Goal: Information Seeking & Learning: Learn about a topic

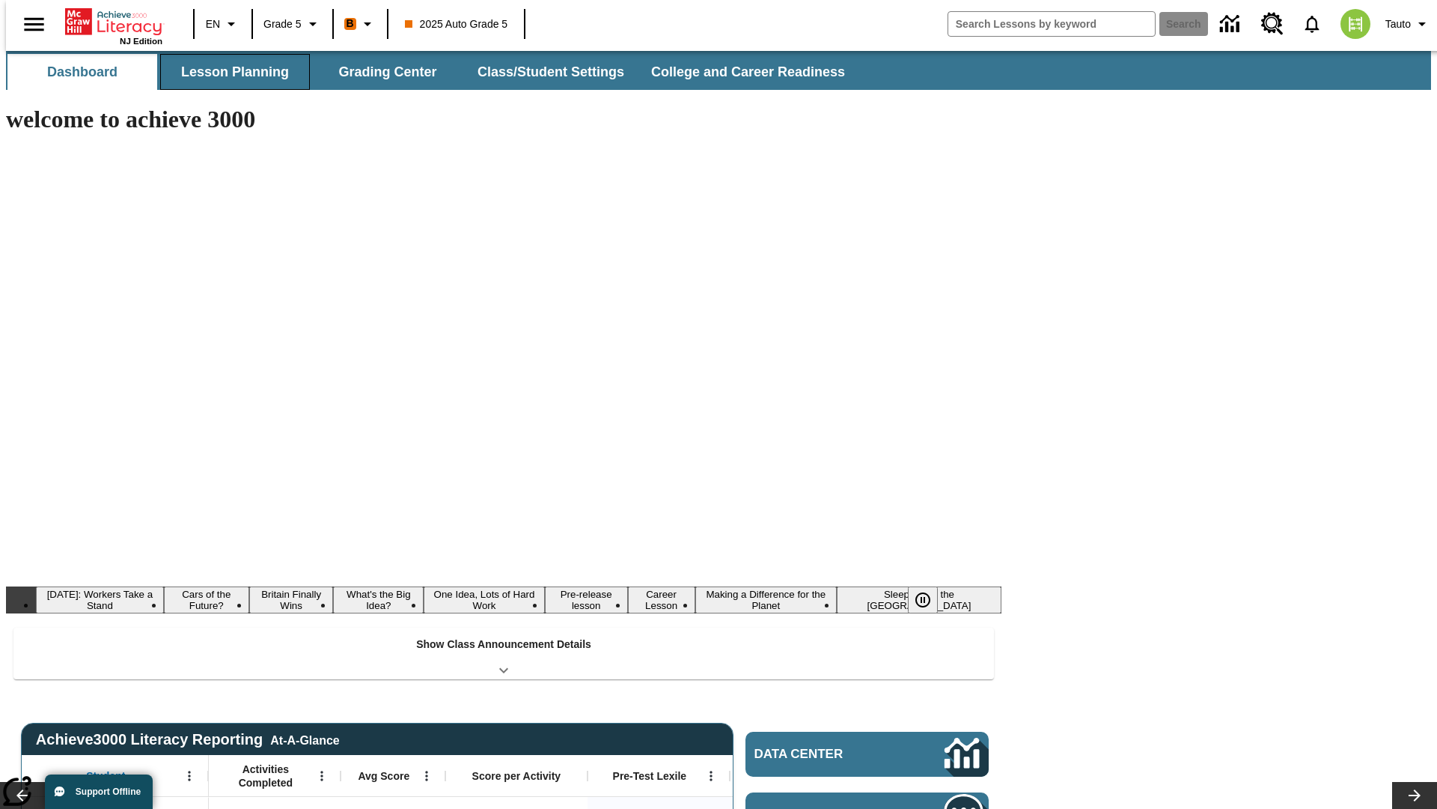
click at [229, 72] on button "Lesson Planning" at bounding box center [235, 72] width 150 height 36
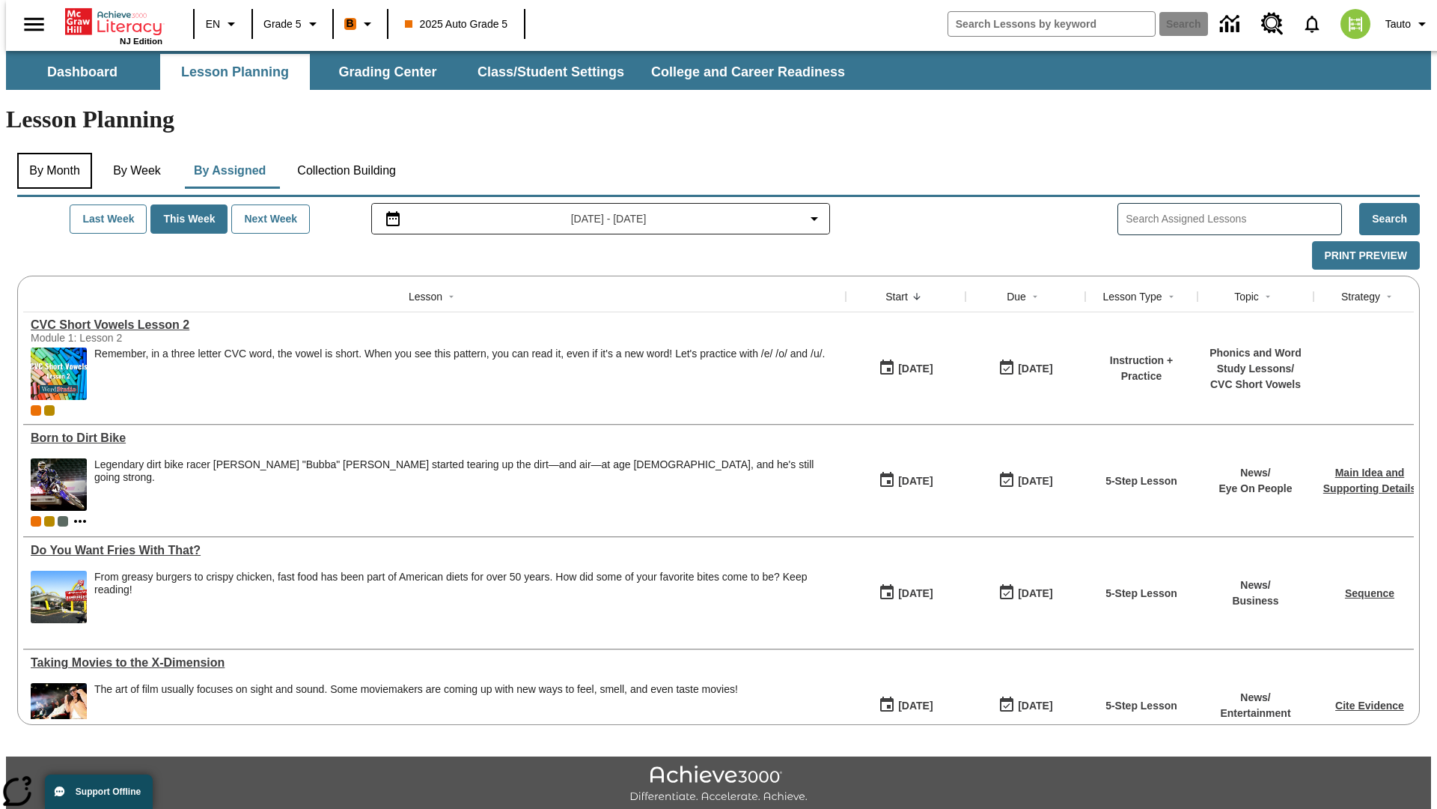
click at [50, 153] on button "By Month" at bounding box center [54, 171] width 75 height 36
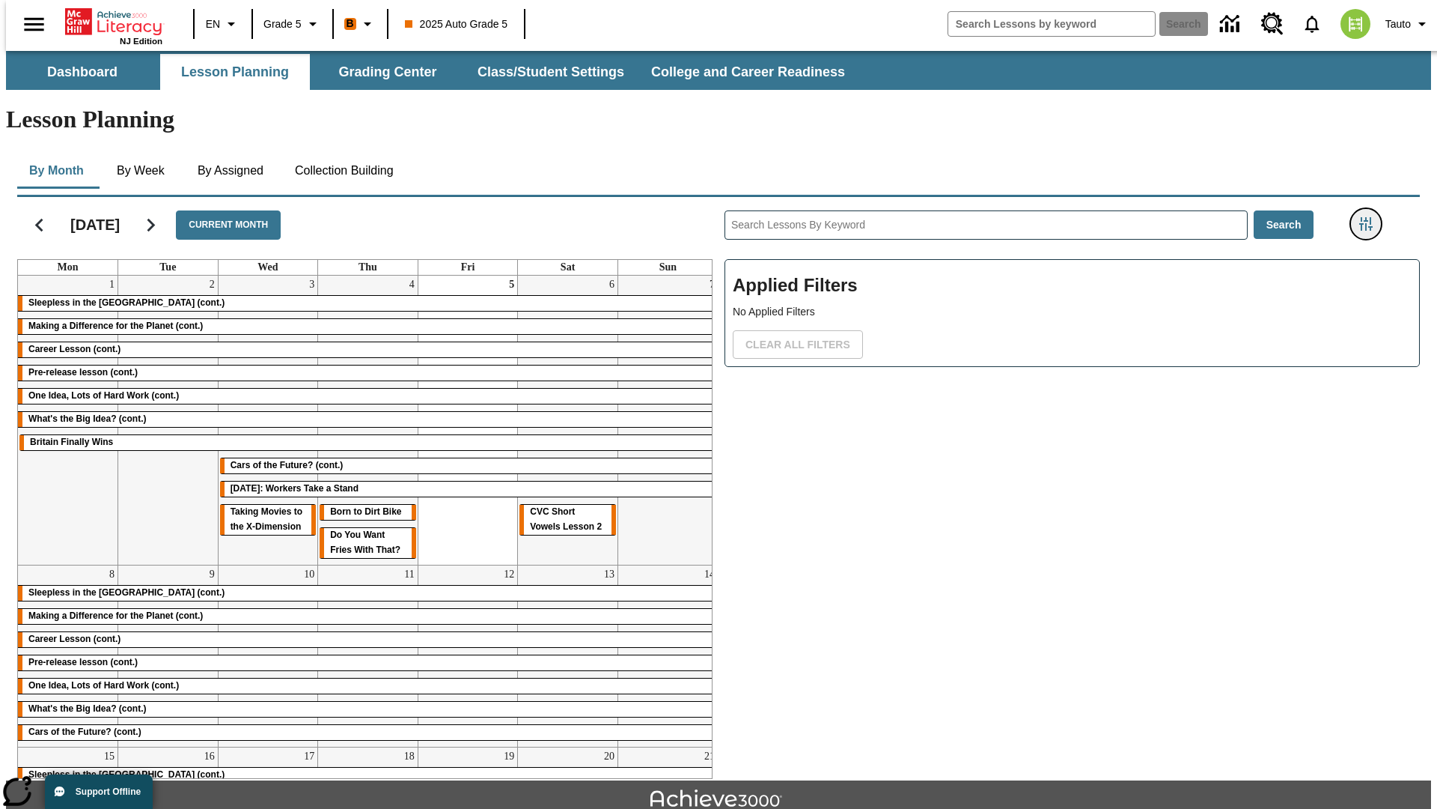
click at [1371, 217] on icon "Filters Side menu" at bounding box center [1366, 223] width 13 height 13
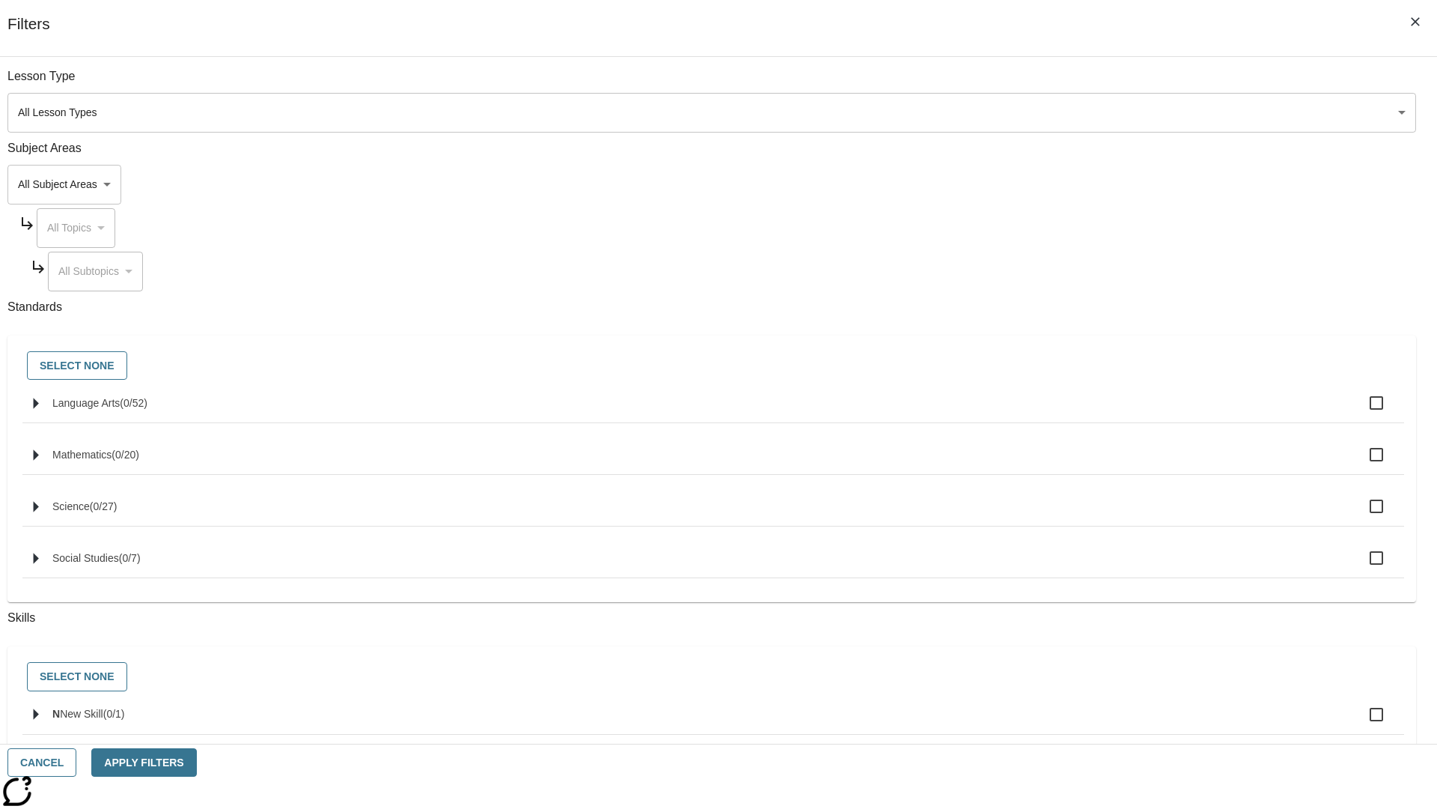
click at [1078, 112] on body "Skip to main content NJ Edition EN Grade 5 B 2025 Auto Grade 5 Search 0 Tauto D…" at bounding box center [719, 464] width 1426 height 826
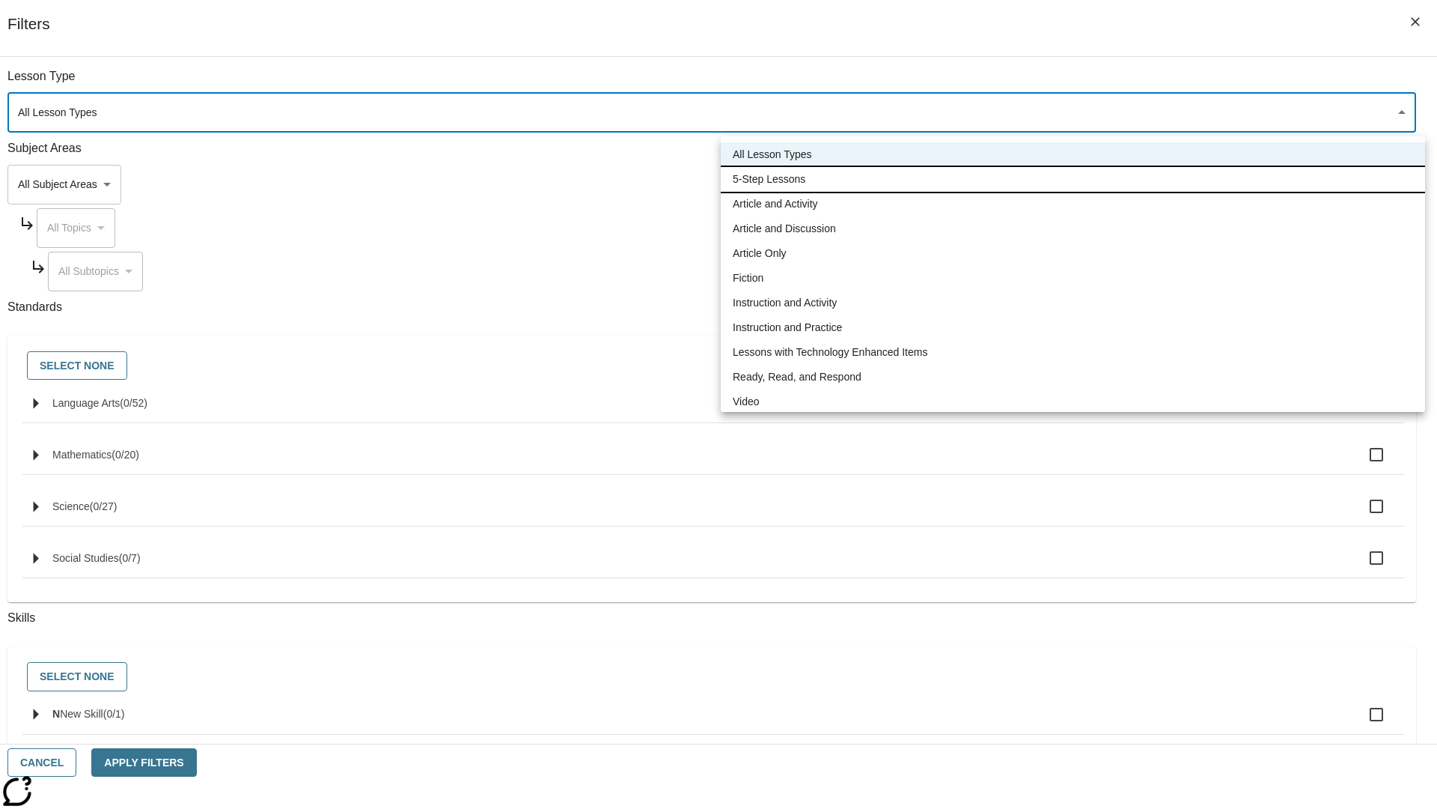
click at [1073, 179] on li "5-Step Lessons" at bounding box center [1073, 179] width 705 height 25
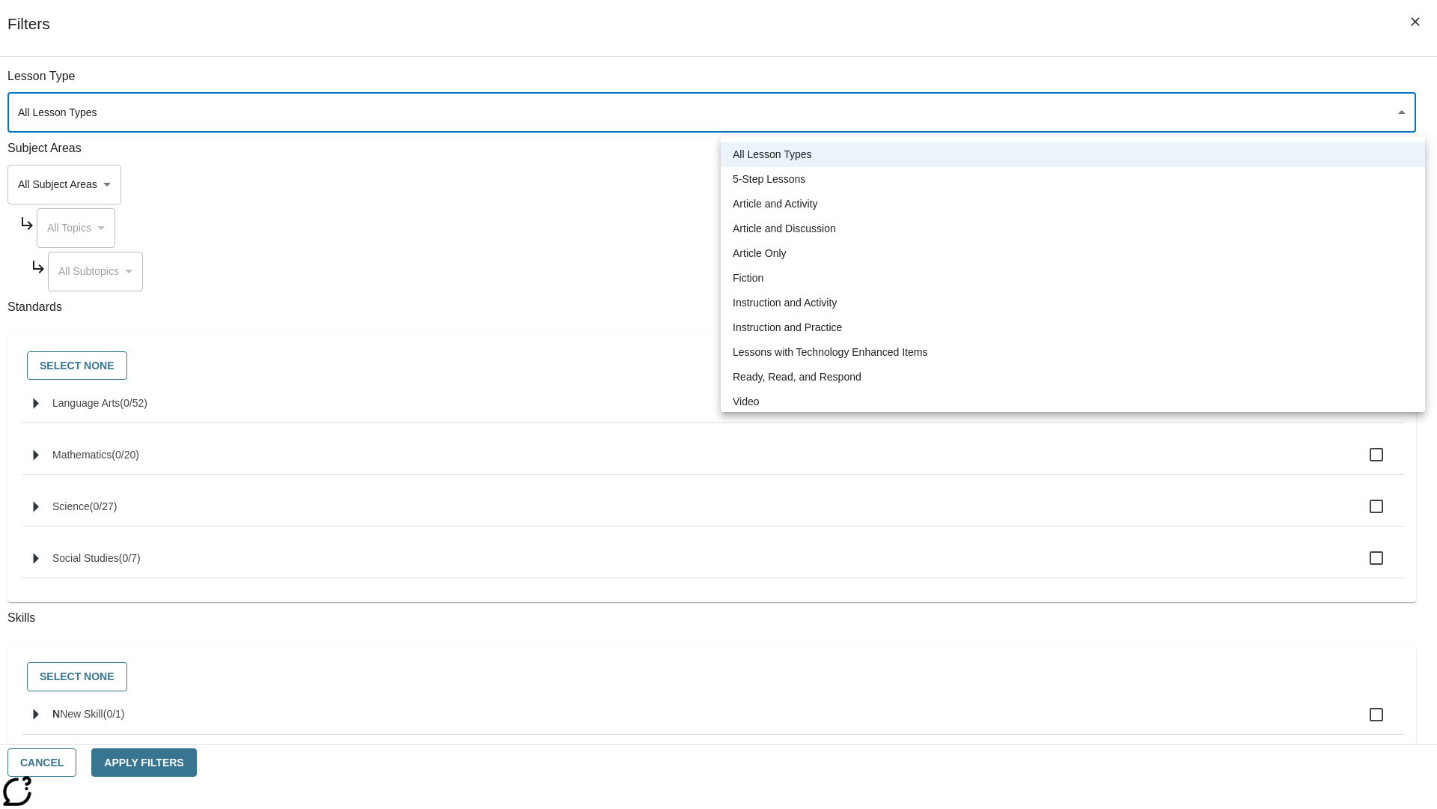
type input "1"
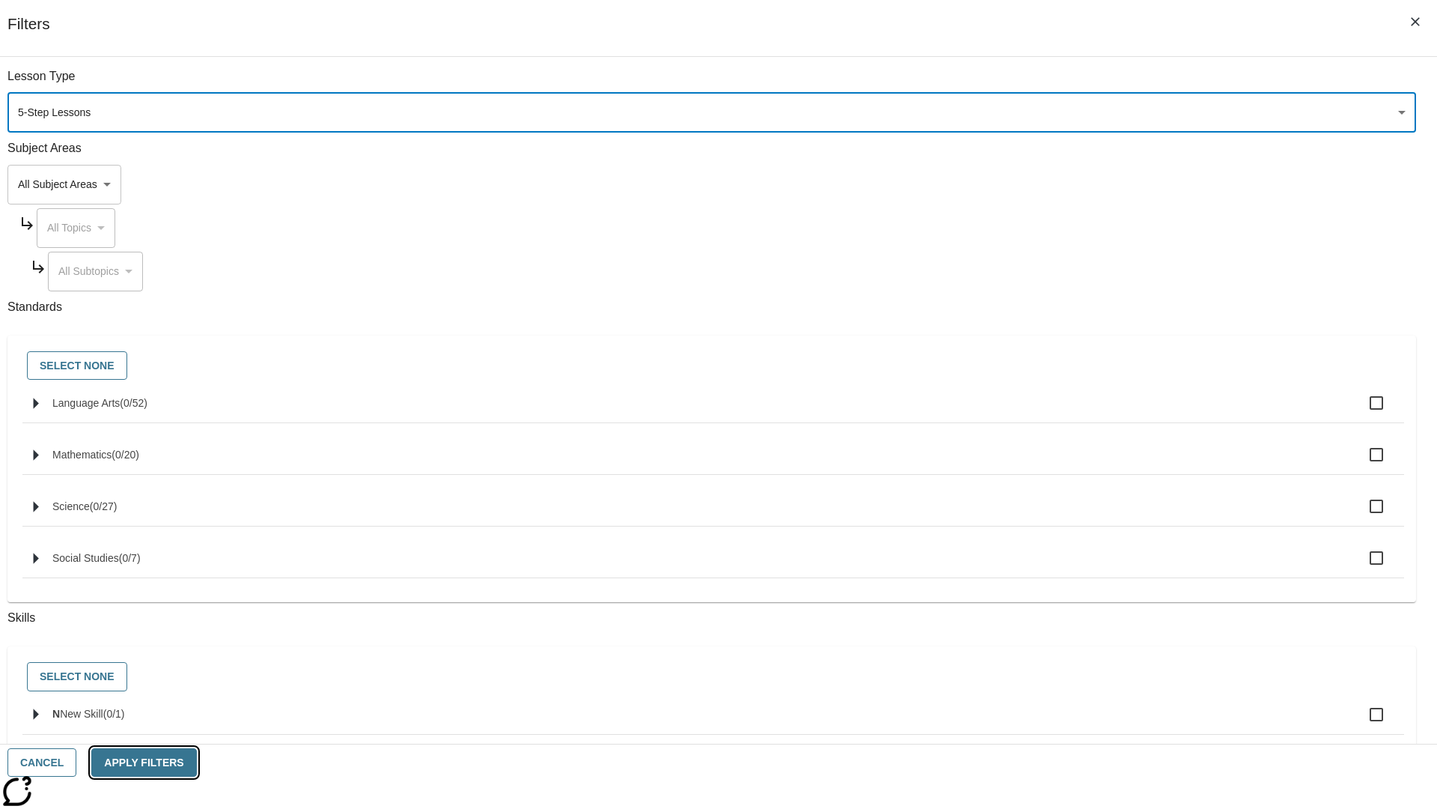
click at [196, 762] on button "Apply Filters" at bounding box center [143, 762] width 105 height 29
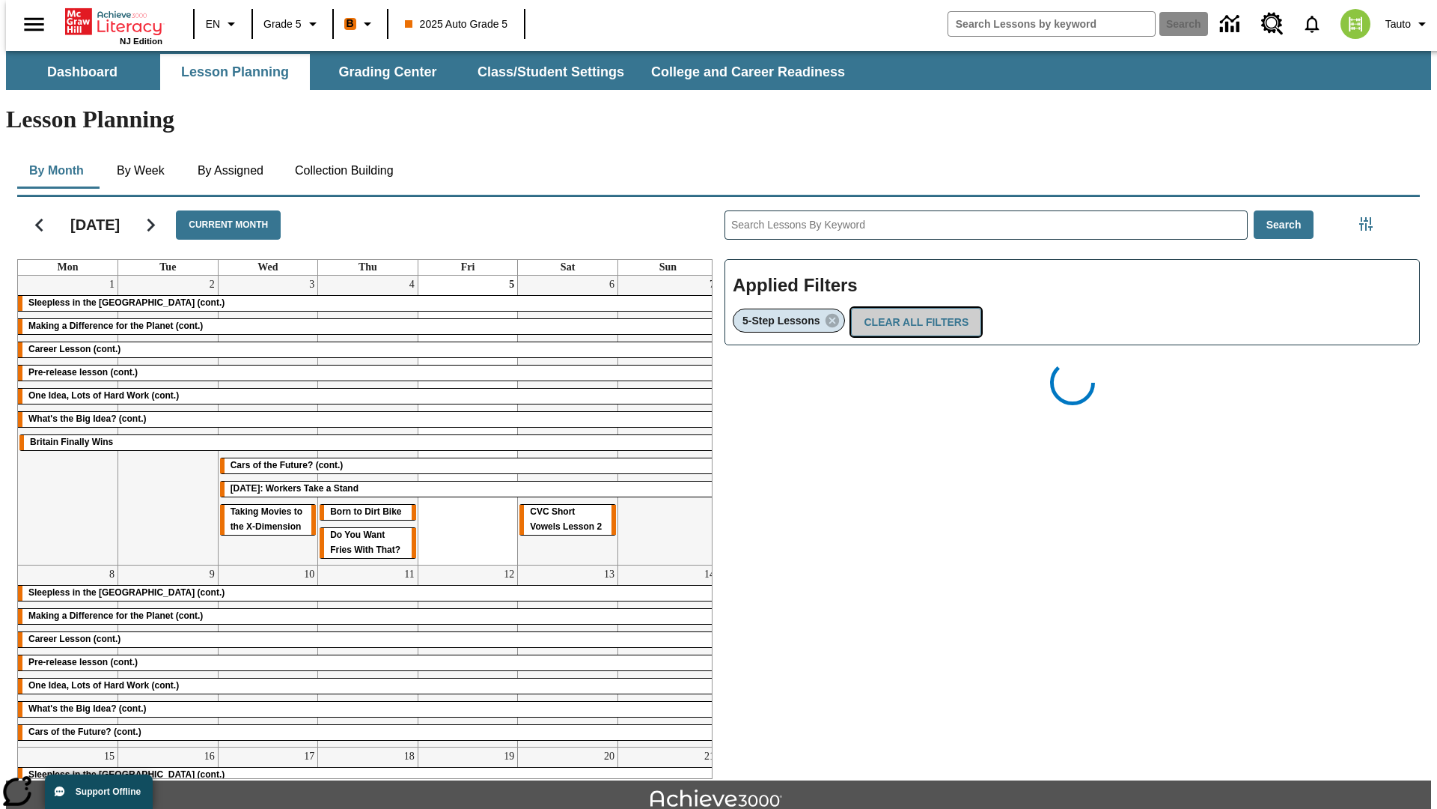
click at [912, 308] on button "Clear All Filters" at bounding box center [916, 322] width 130 height 29
click at [1371, 217] on icon "Filters Side menu" at bounding box center [1366, 223] width 13 height 13
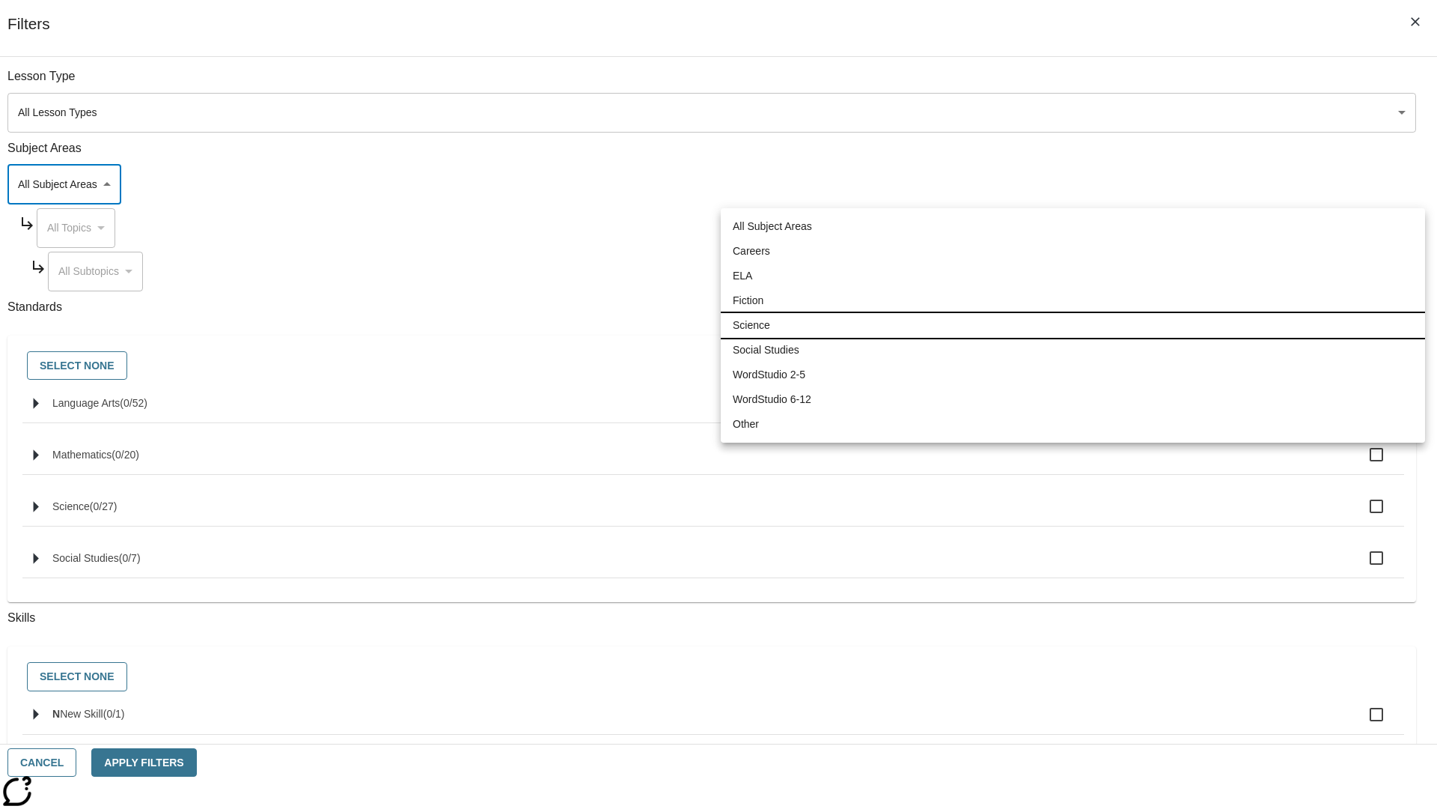
click at [1073, 325] on li "Science" at bounding box center [1073, 325] width 705 height 25
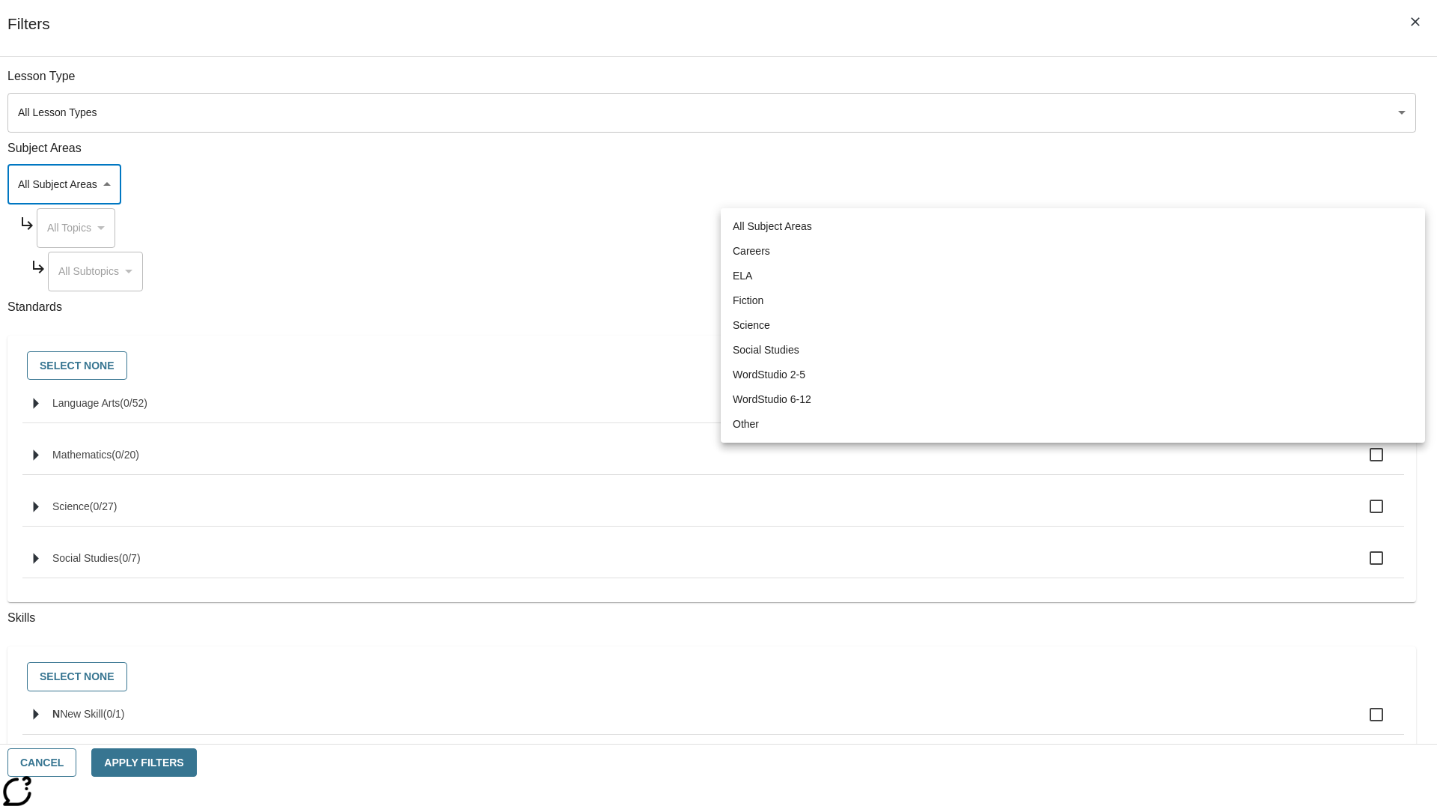
type input "2"
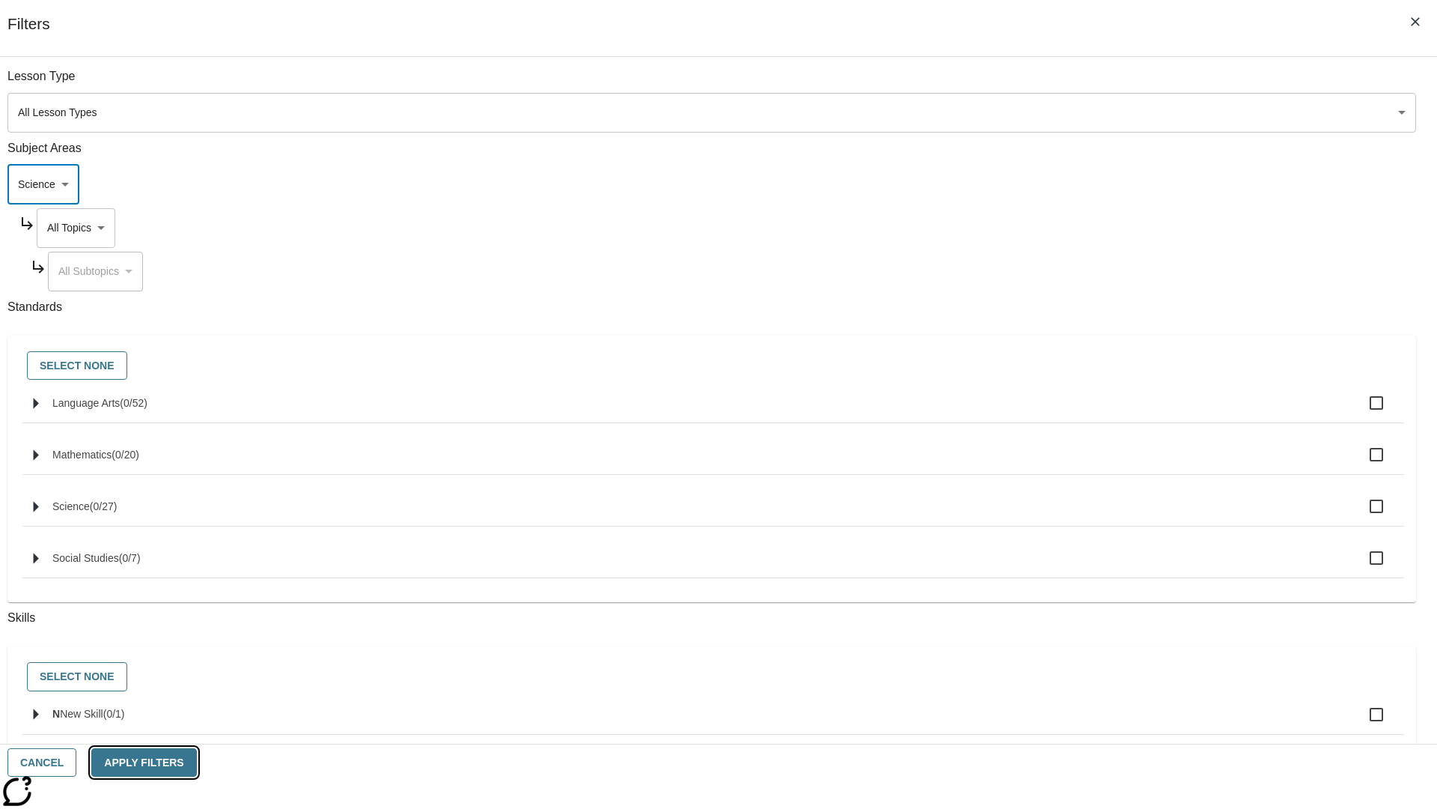
click at [196, 762] on button "Apply Filters" at bounding box center [143, 762] width 105 height 29
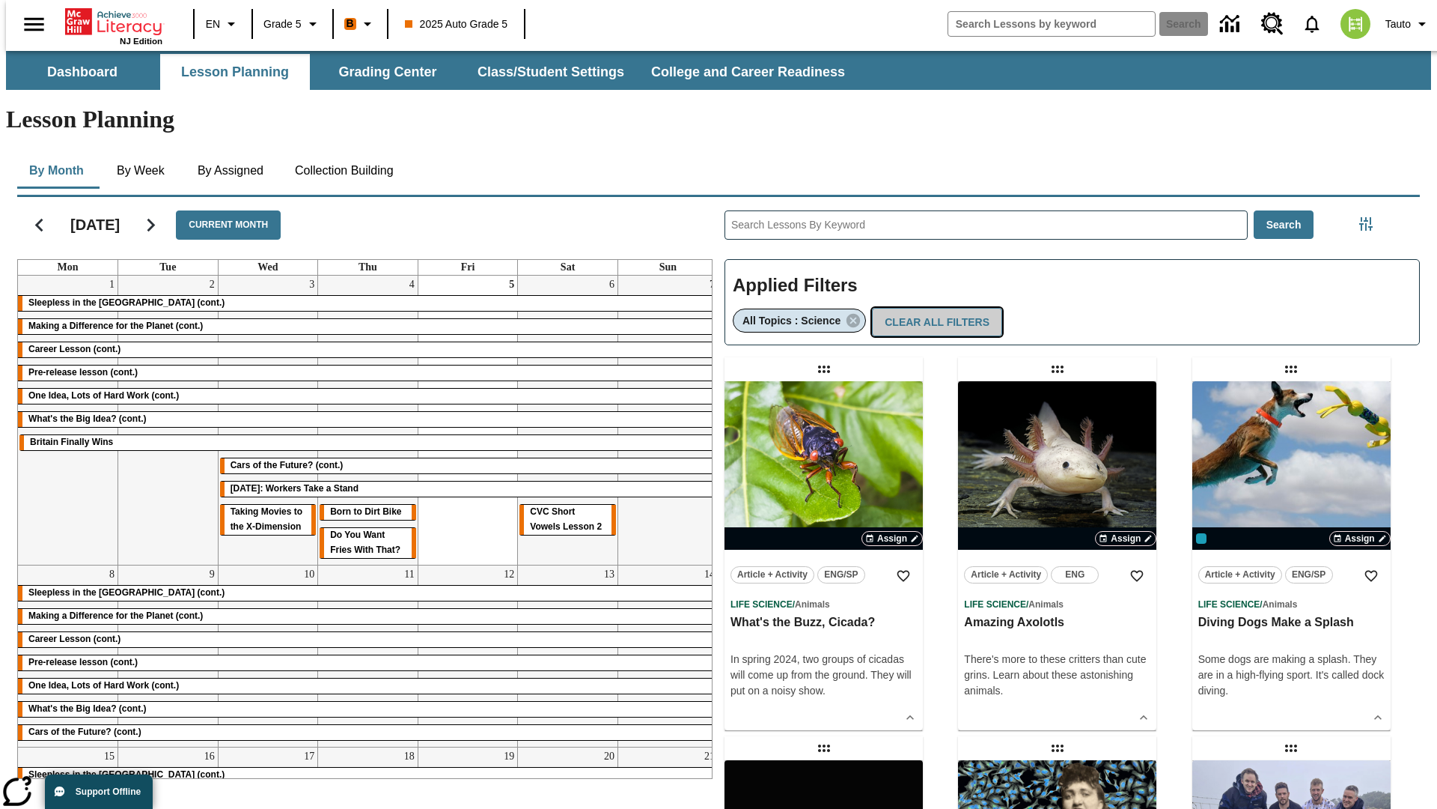
click at [931, 308] on button "Clear All Filters" at bounding box center [937, 322] width 130 height 29
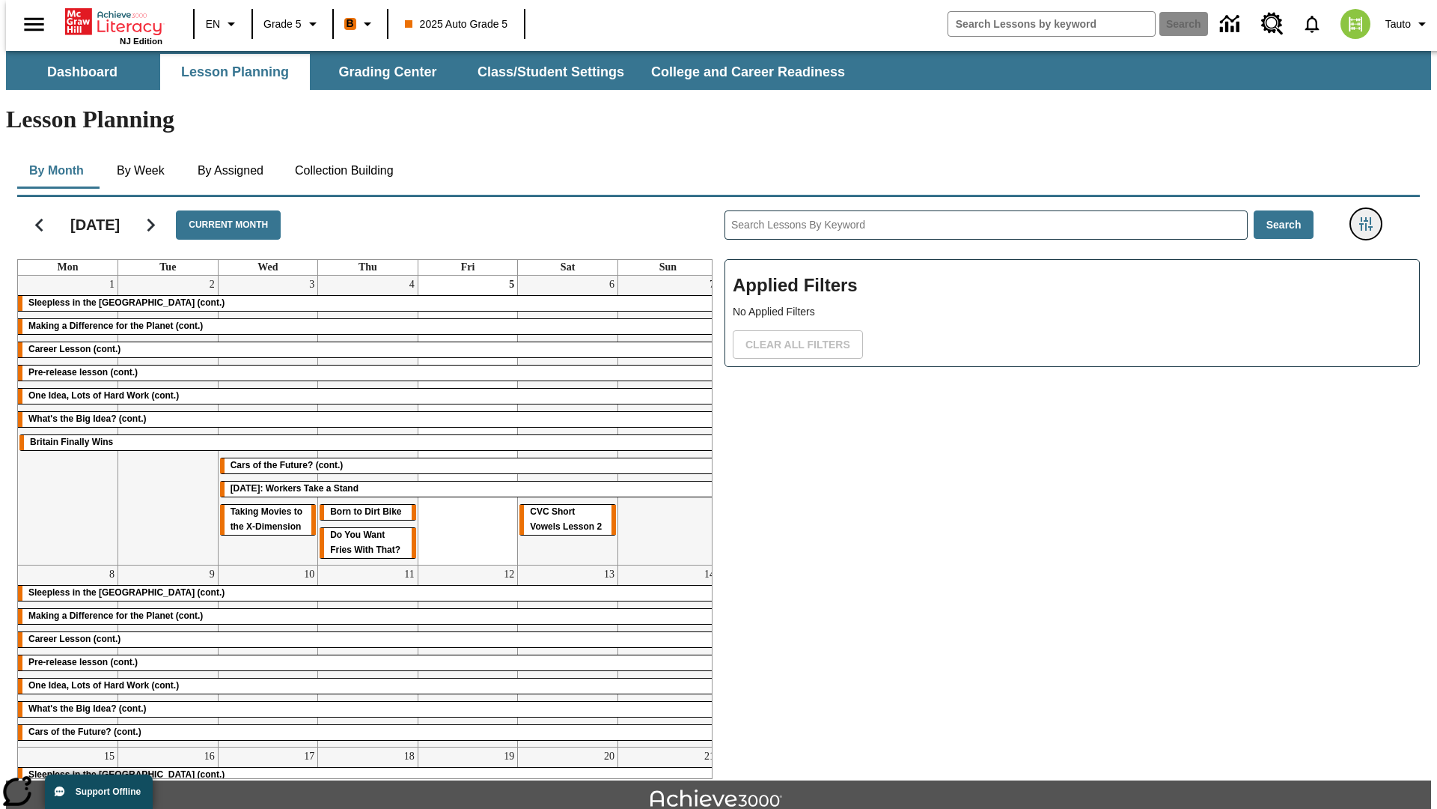
click at [1371, 217] on icon "Filters Side menu" at bounding box center [1366, 223] width 13 height 13
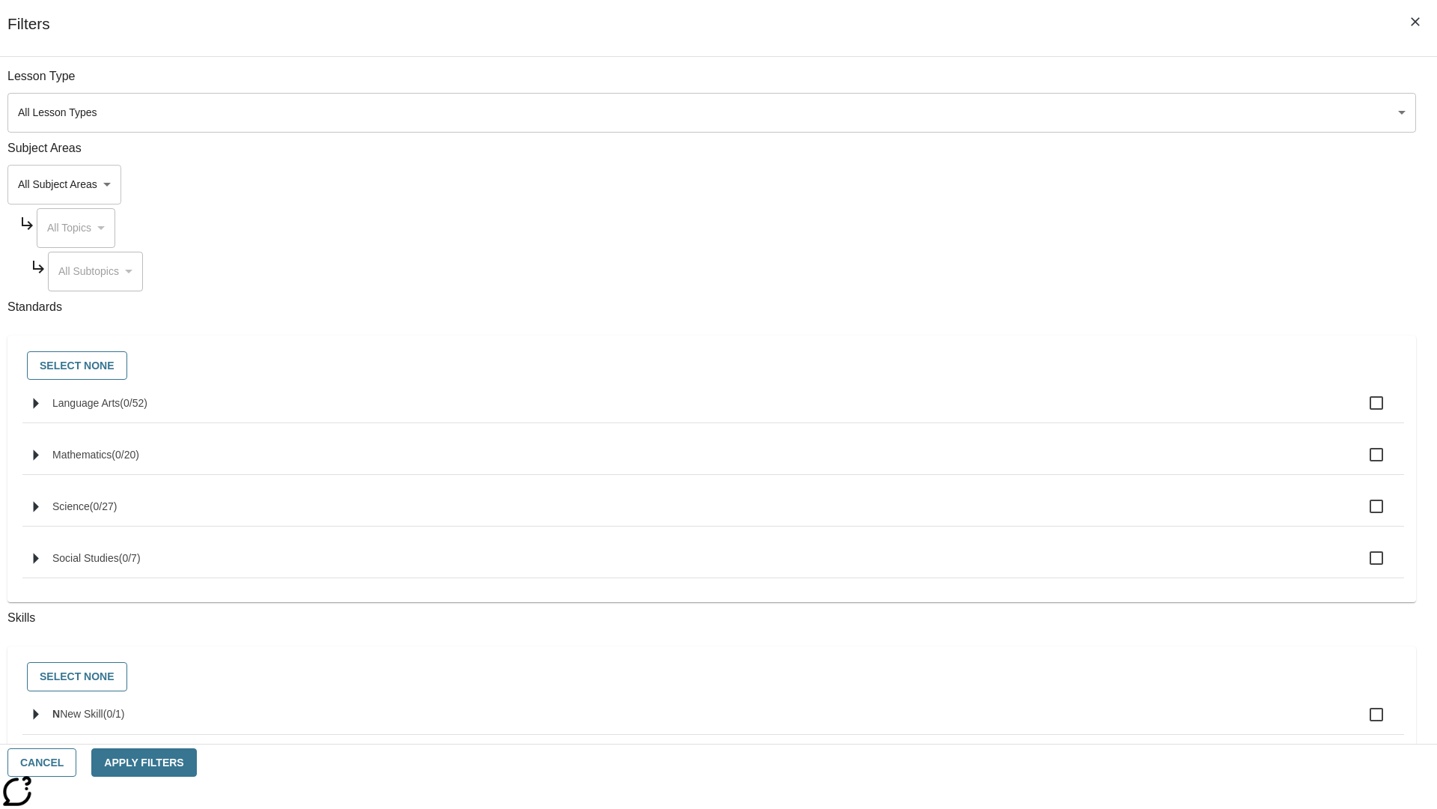
click at [120, 409] on span "Language Arts" at bounding box center [85, 403] width 67 height 12
click at [1361, 411] on input "Language Arts ( 0 / 52 )" at bounding box center [1376, 402] width 31 height 31
checkbox input "true"
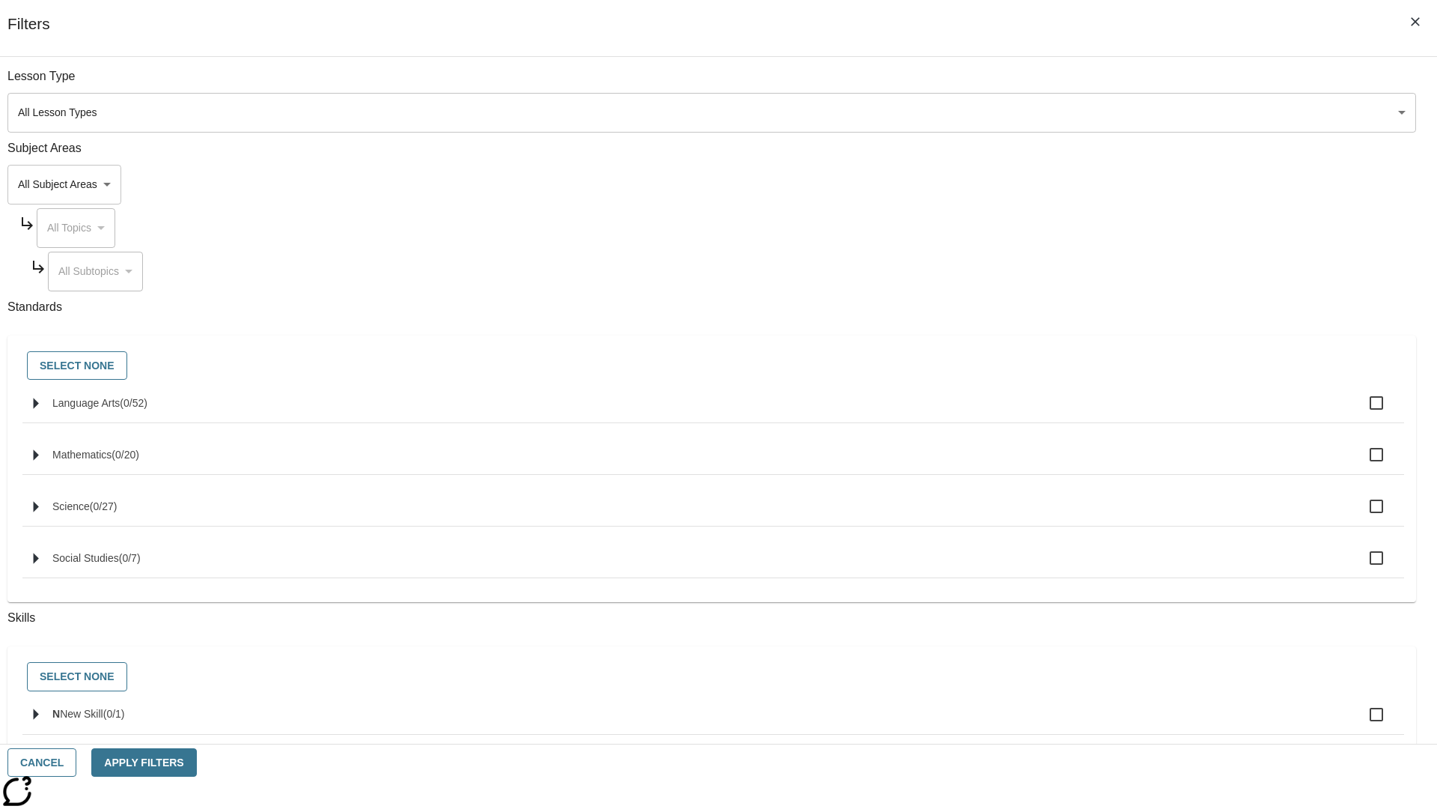
checkbox input "true"
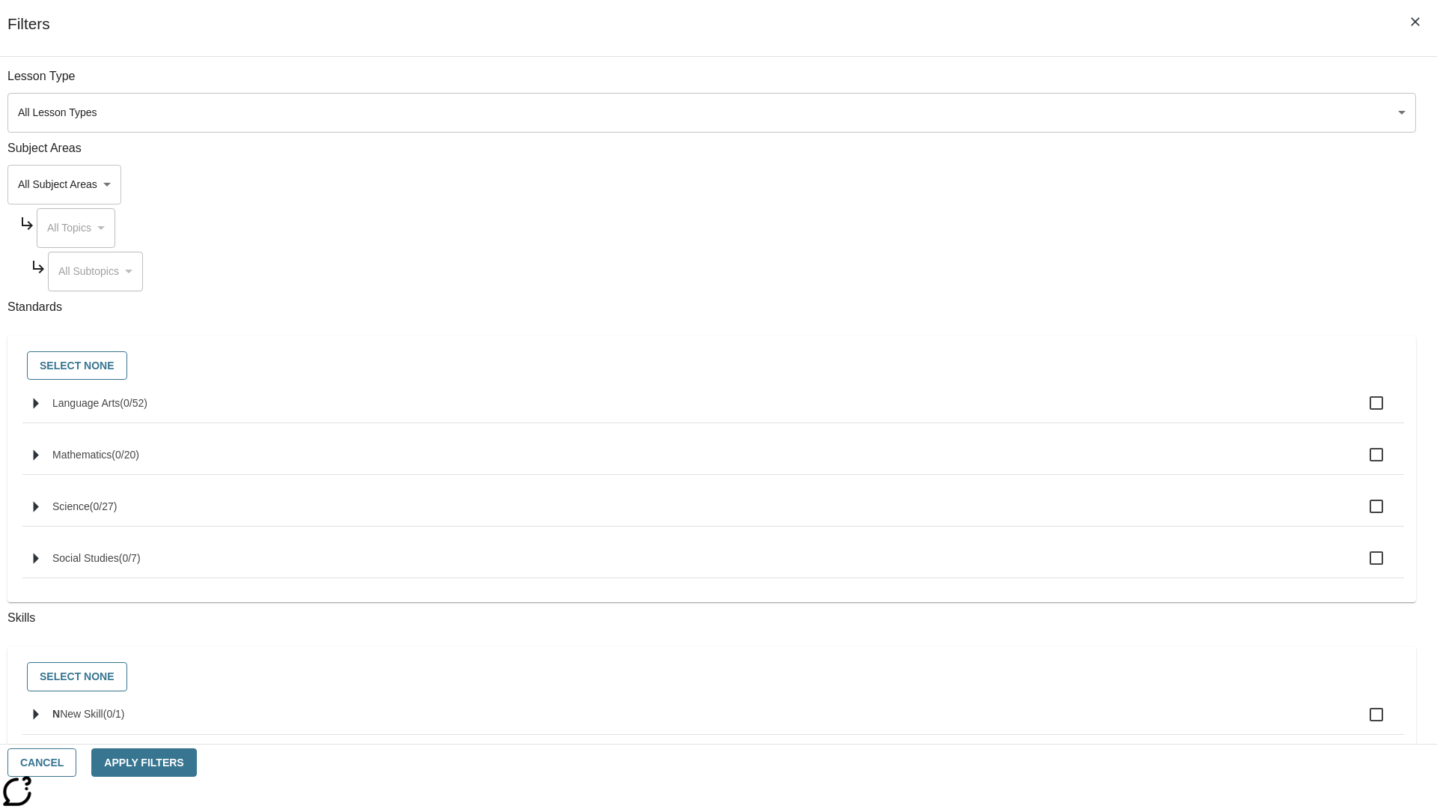
checkbox input "true"
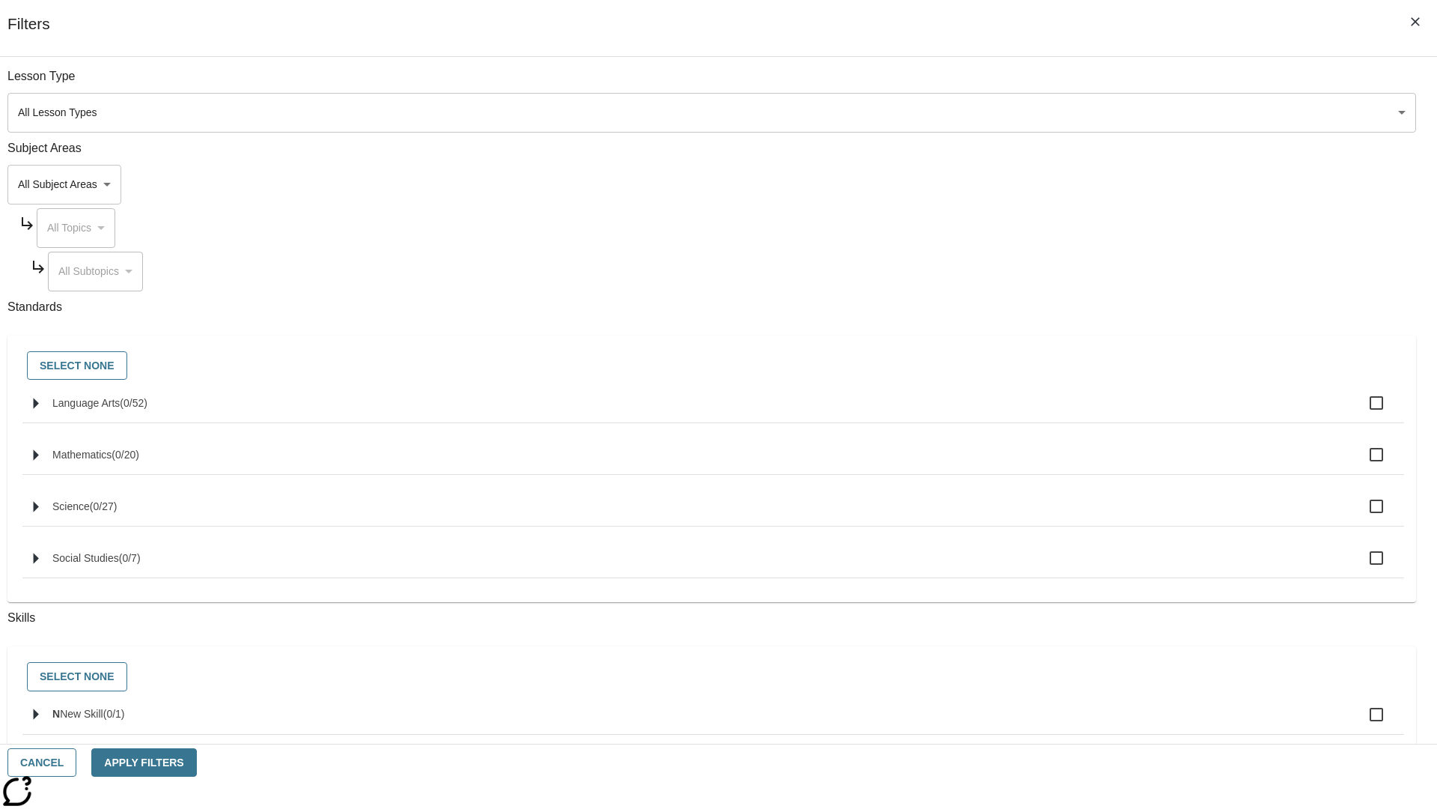
checkbox input "true"
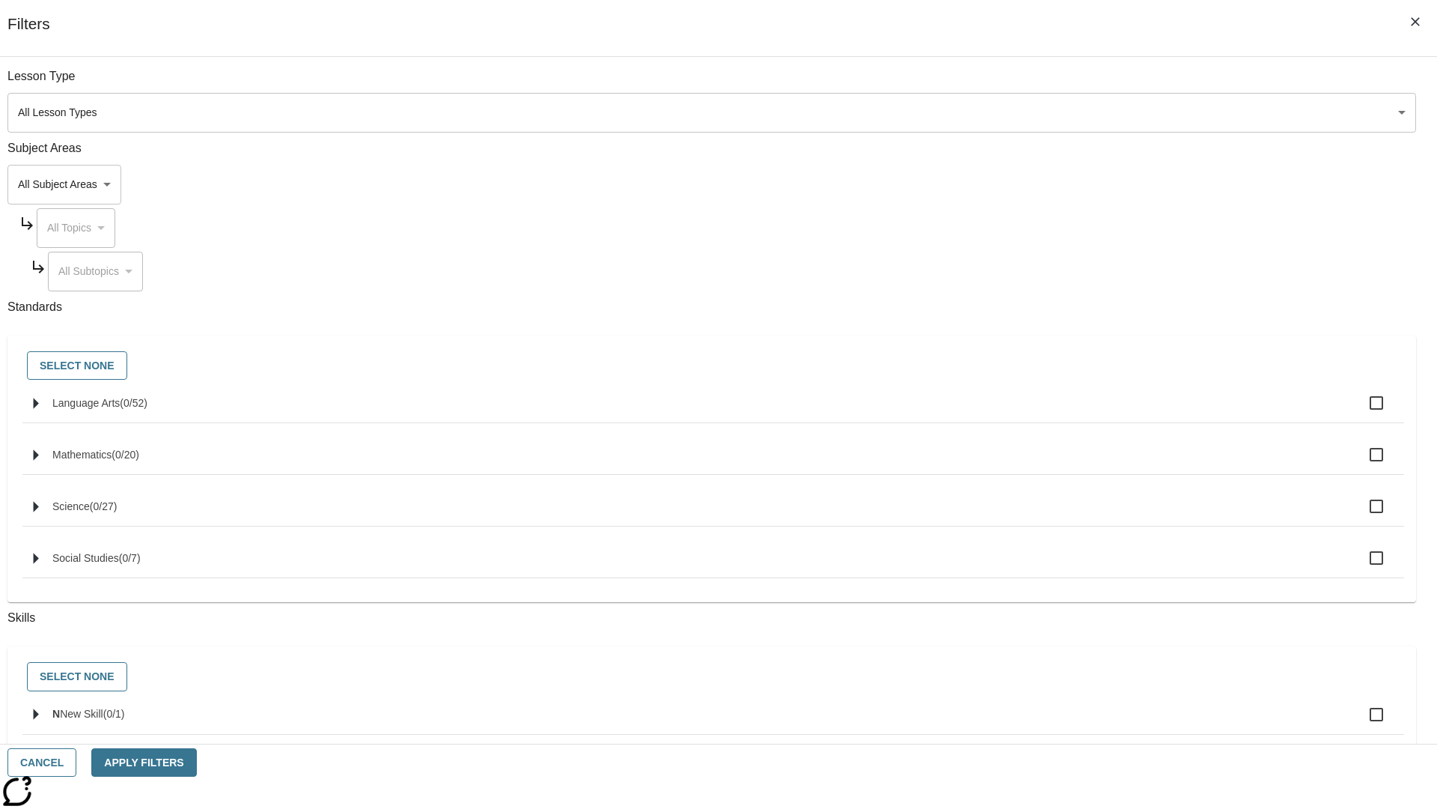
checkbox input "true"
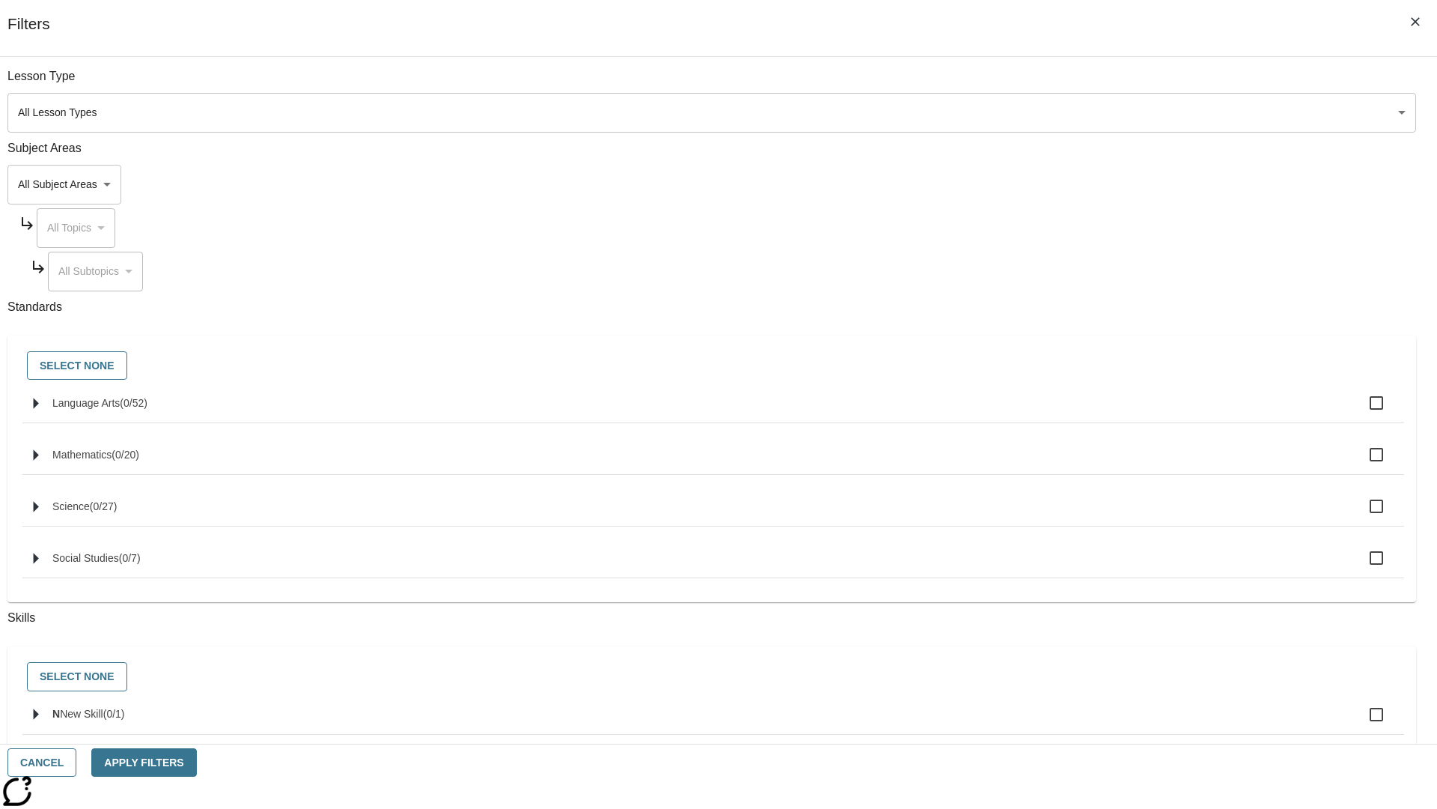
checkbox input "true"
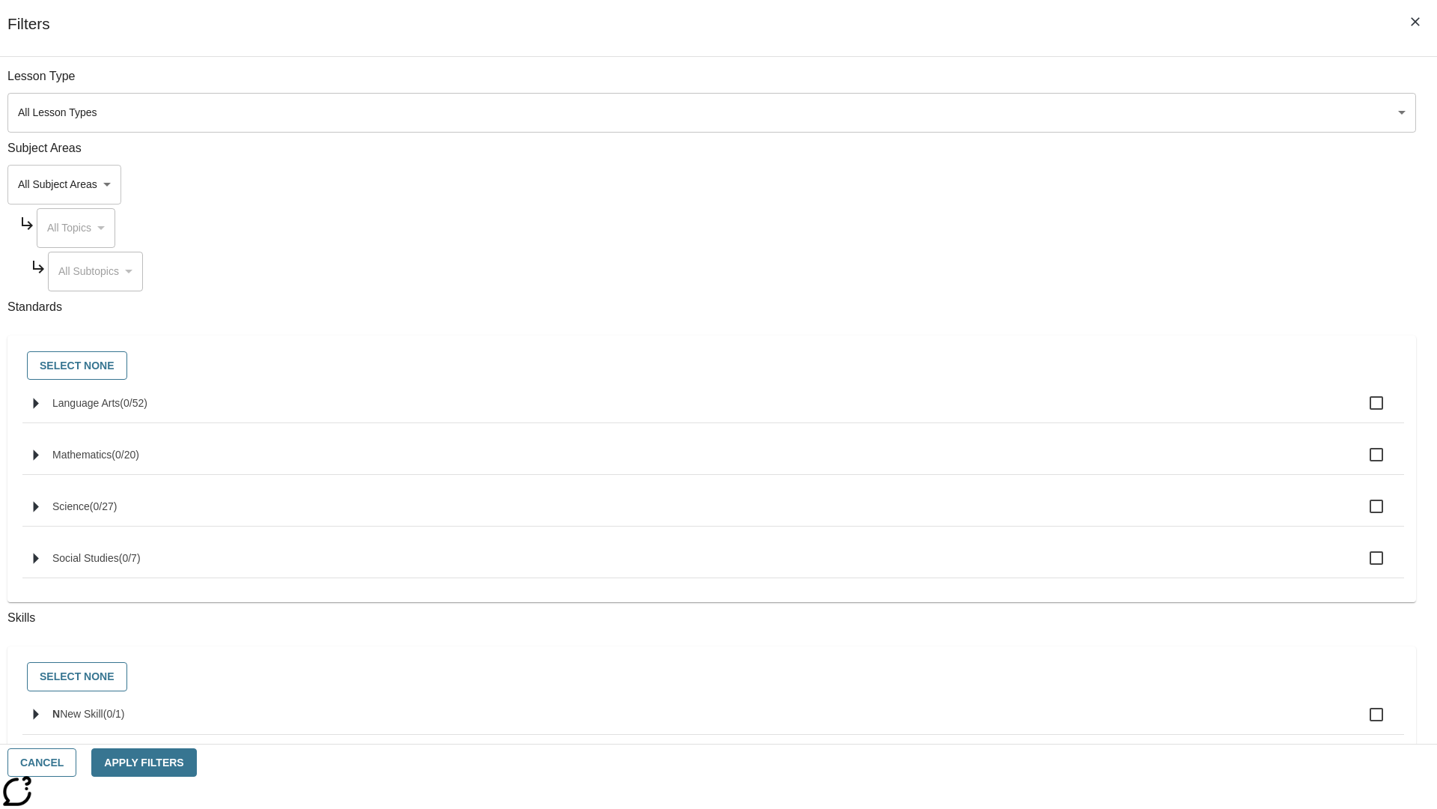
checkbox input "true"
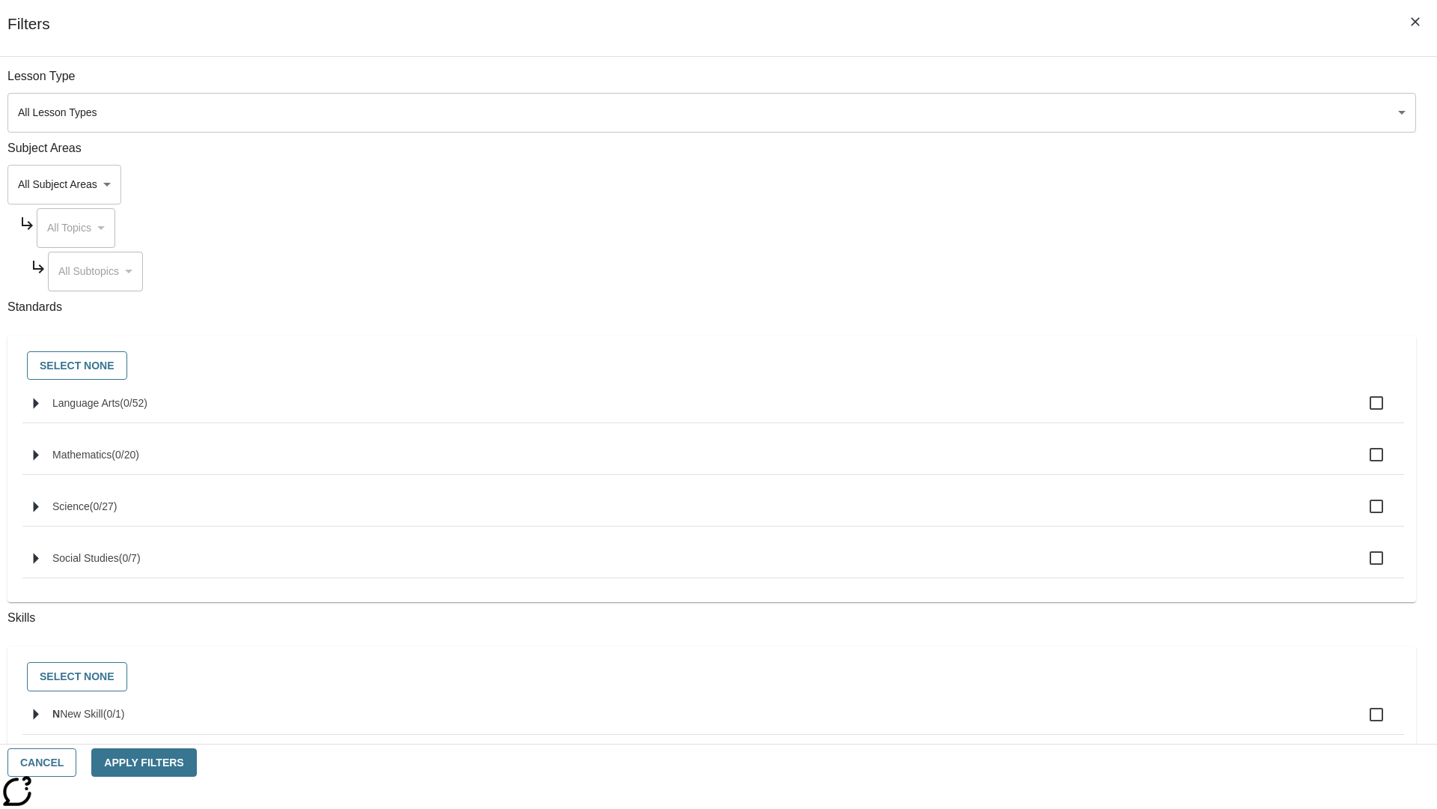
checkbox input "true"
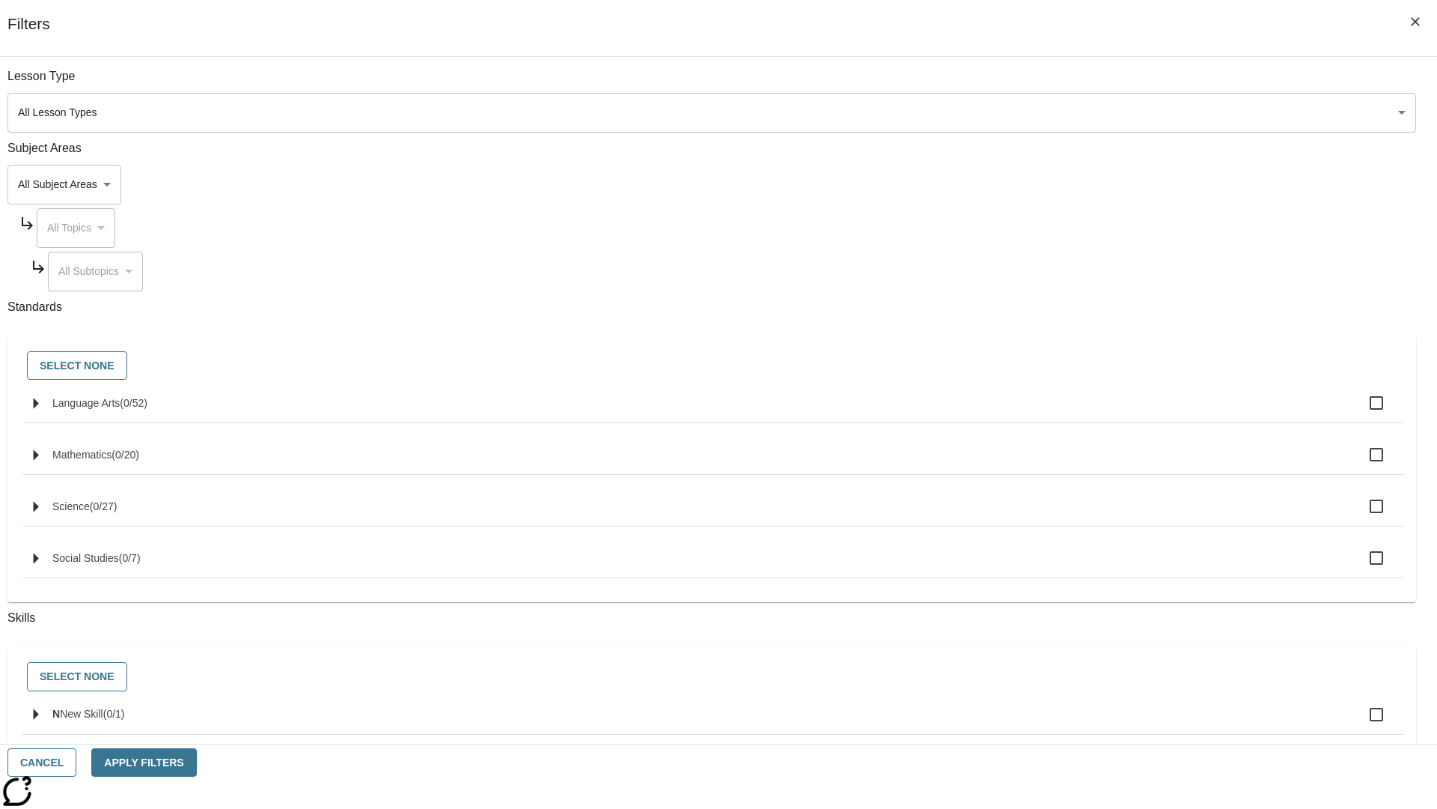
checkbox input "true"
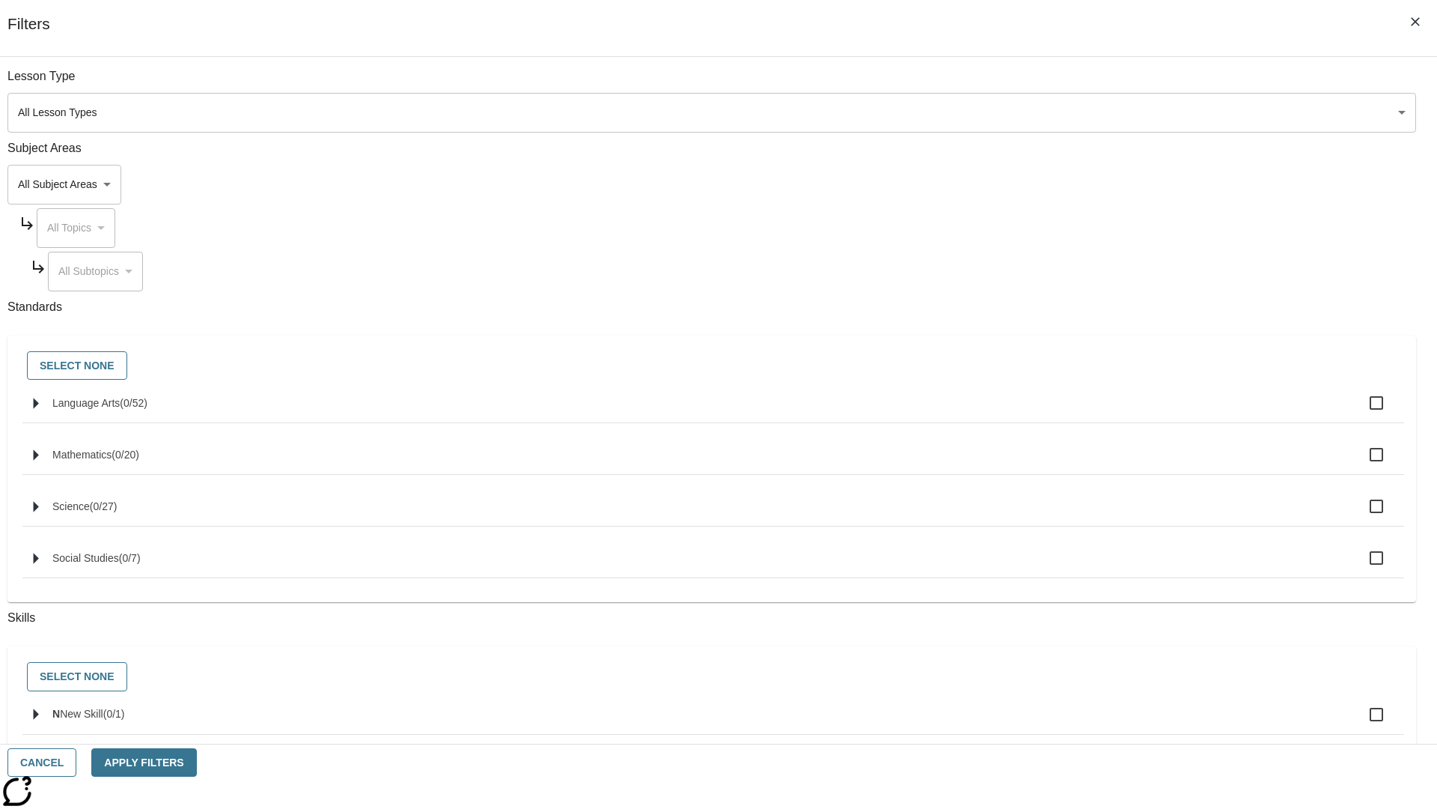
checkbox input "true"
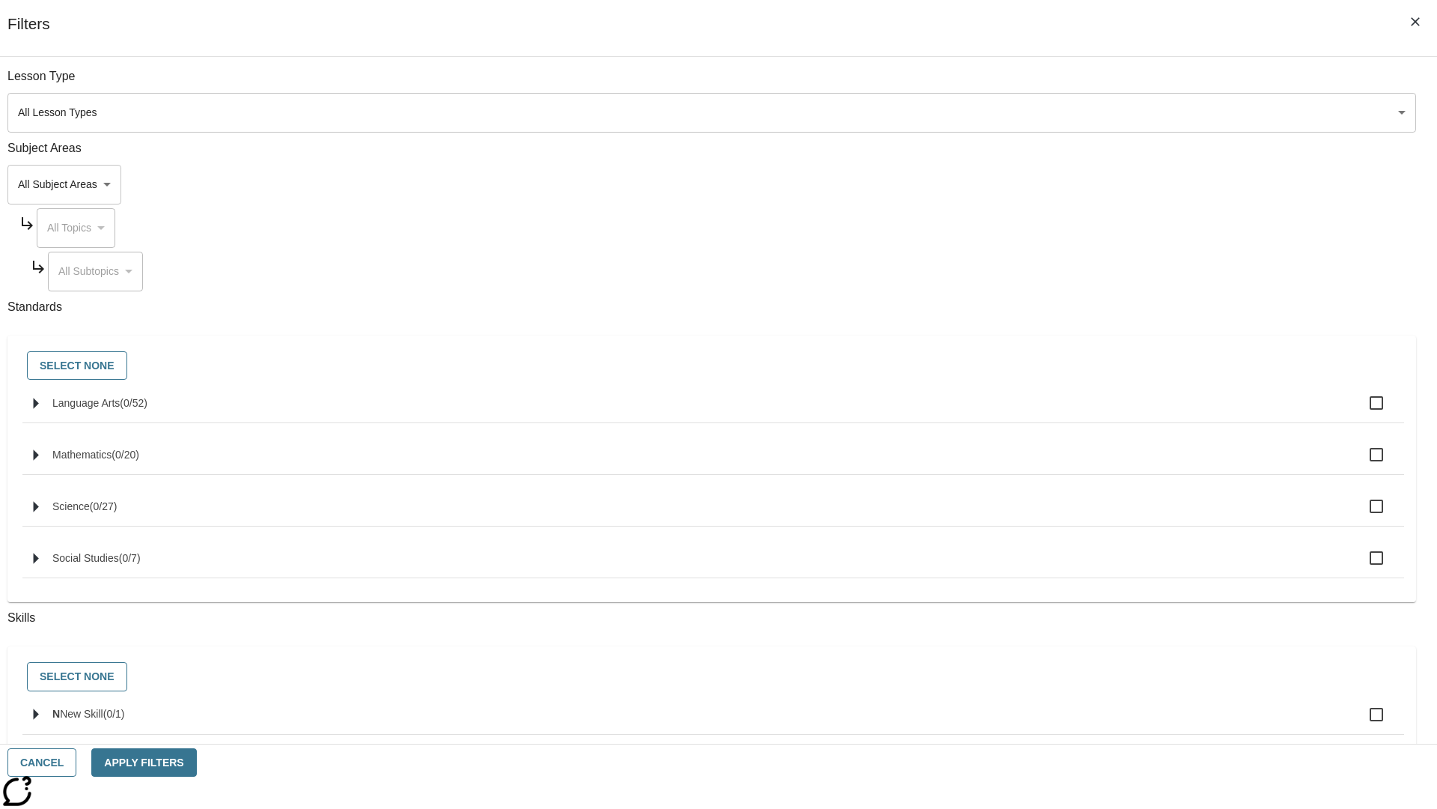
checkbox input "true"
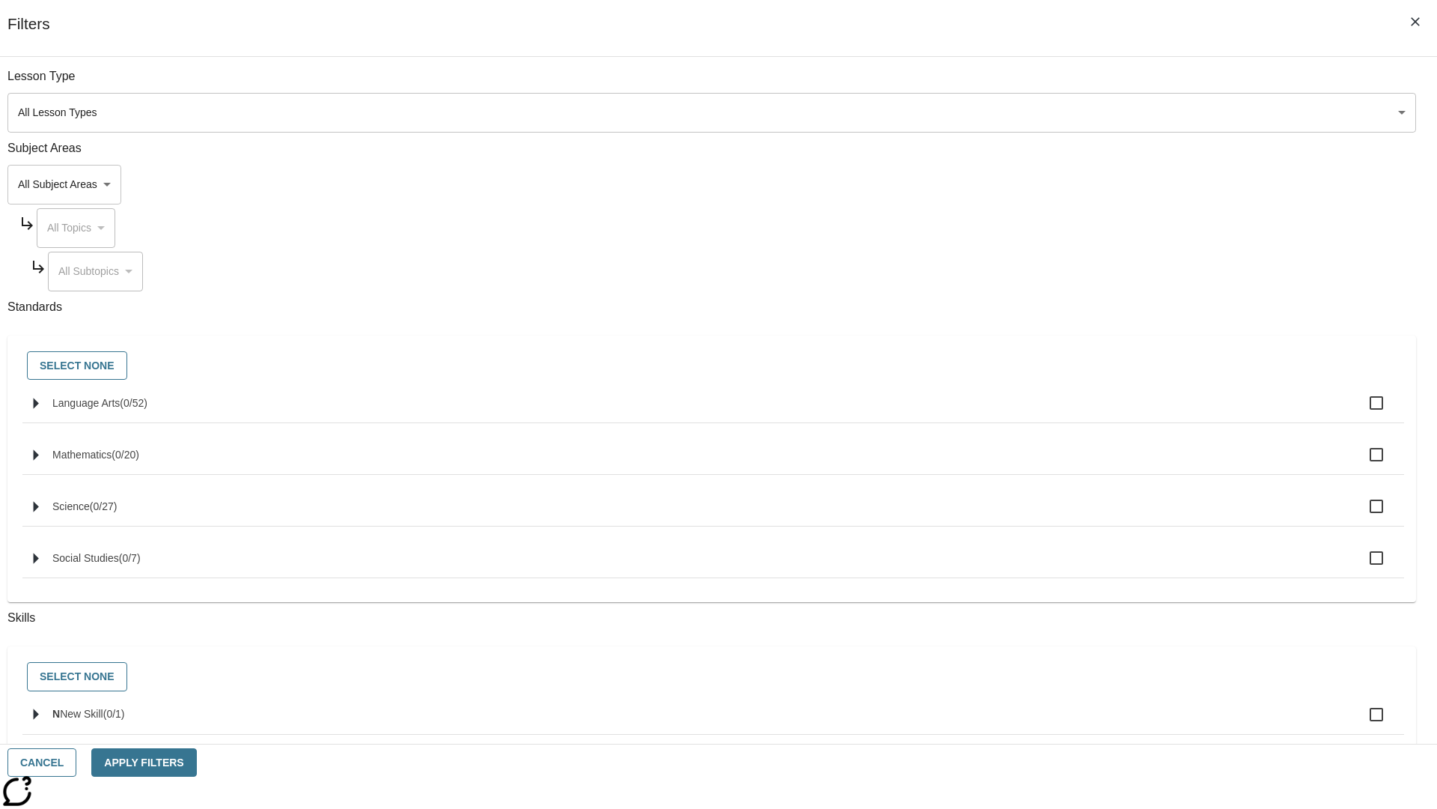
checkbox input "true"
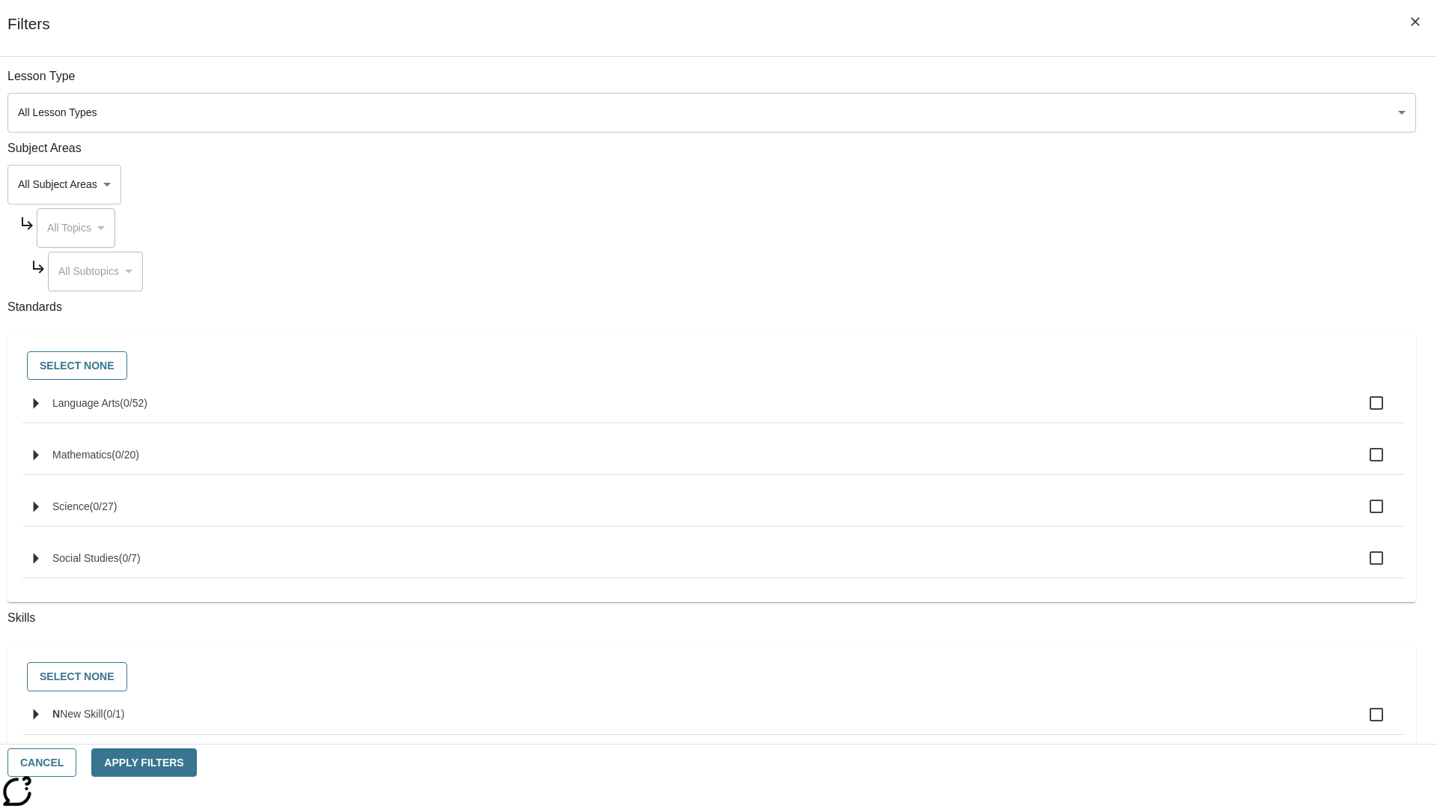
checkbox input "true"
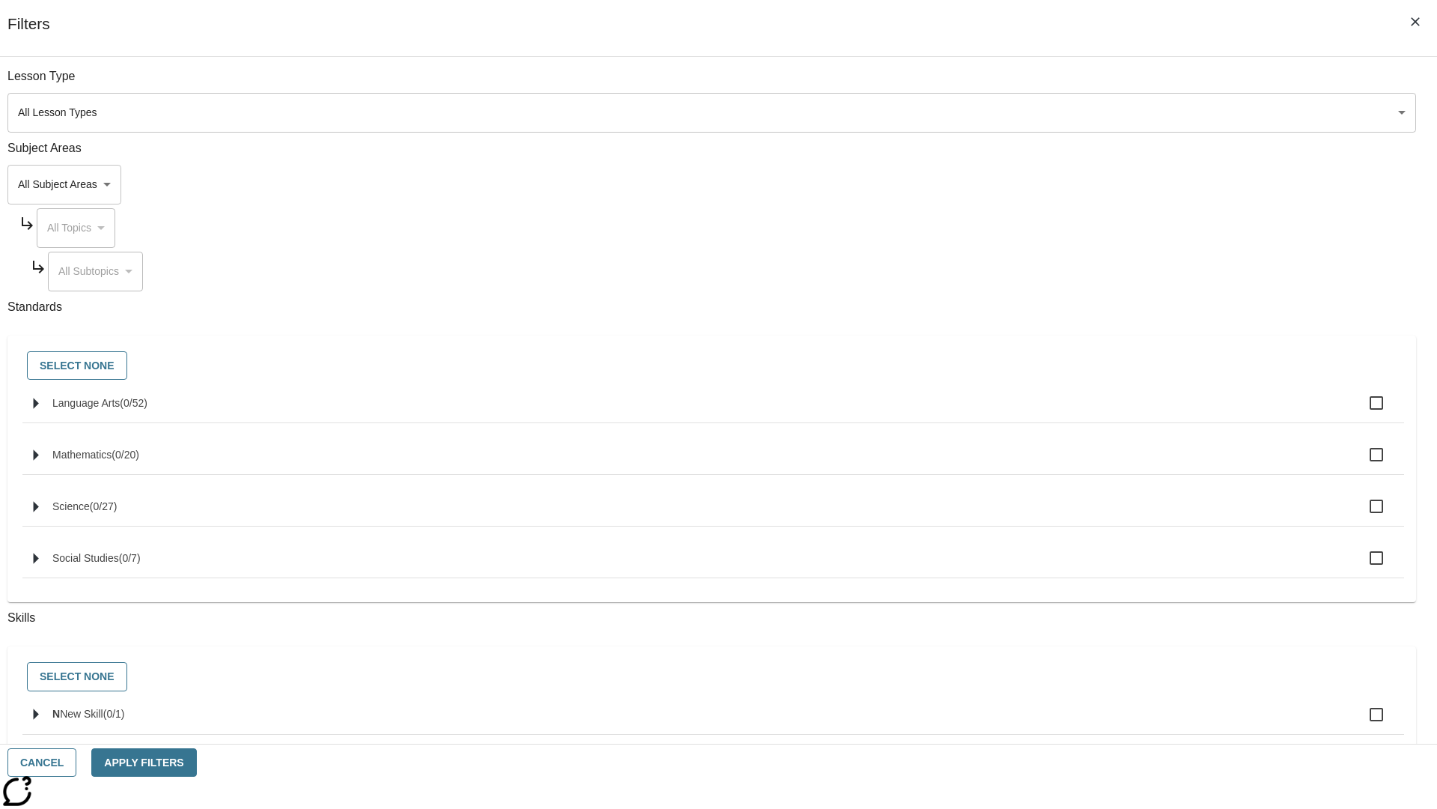
checkbox input "true"
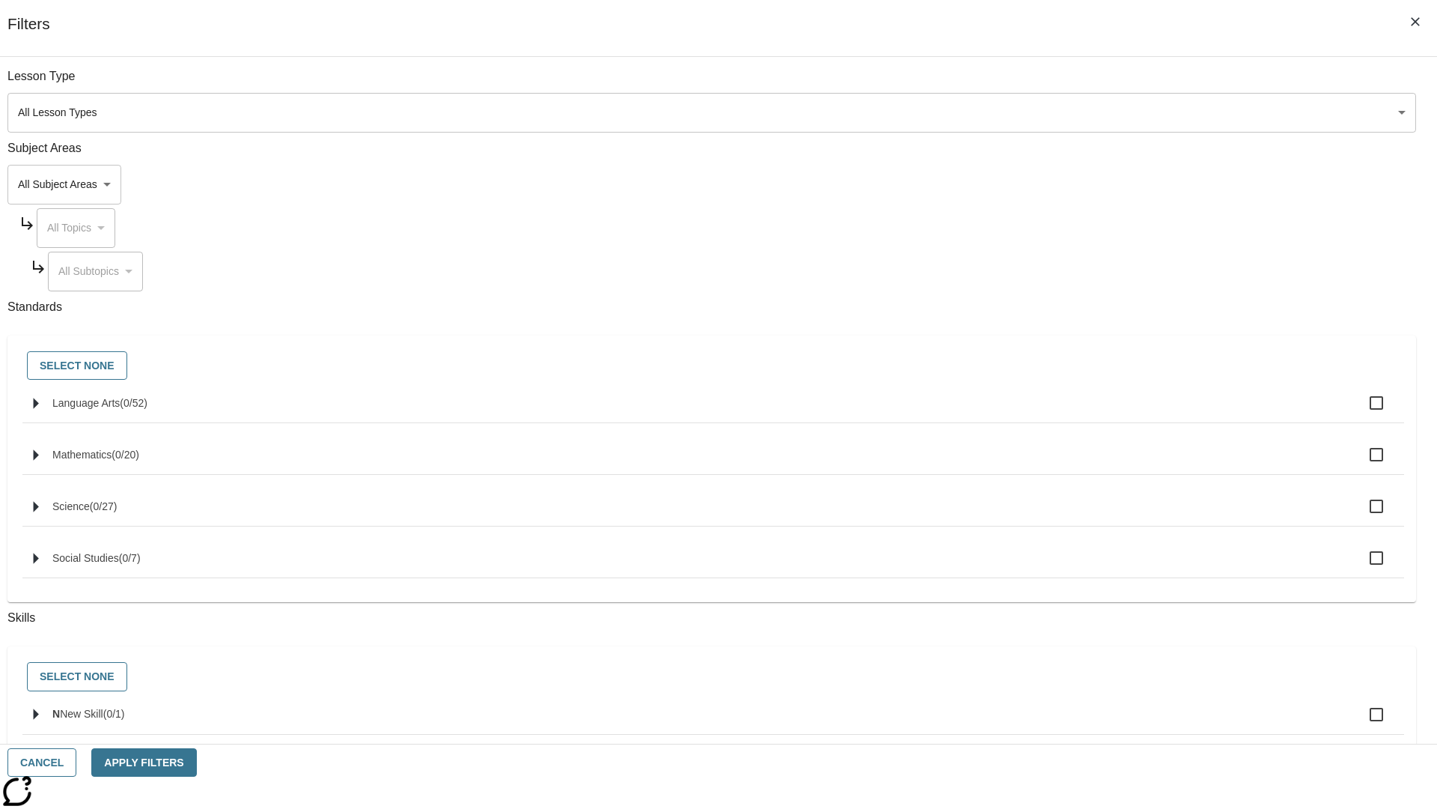
checkbox input "true"
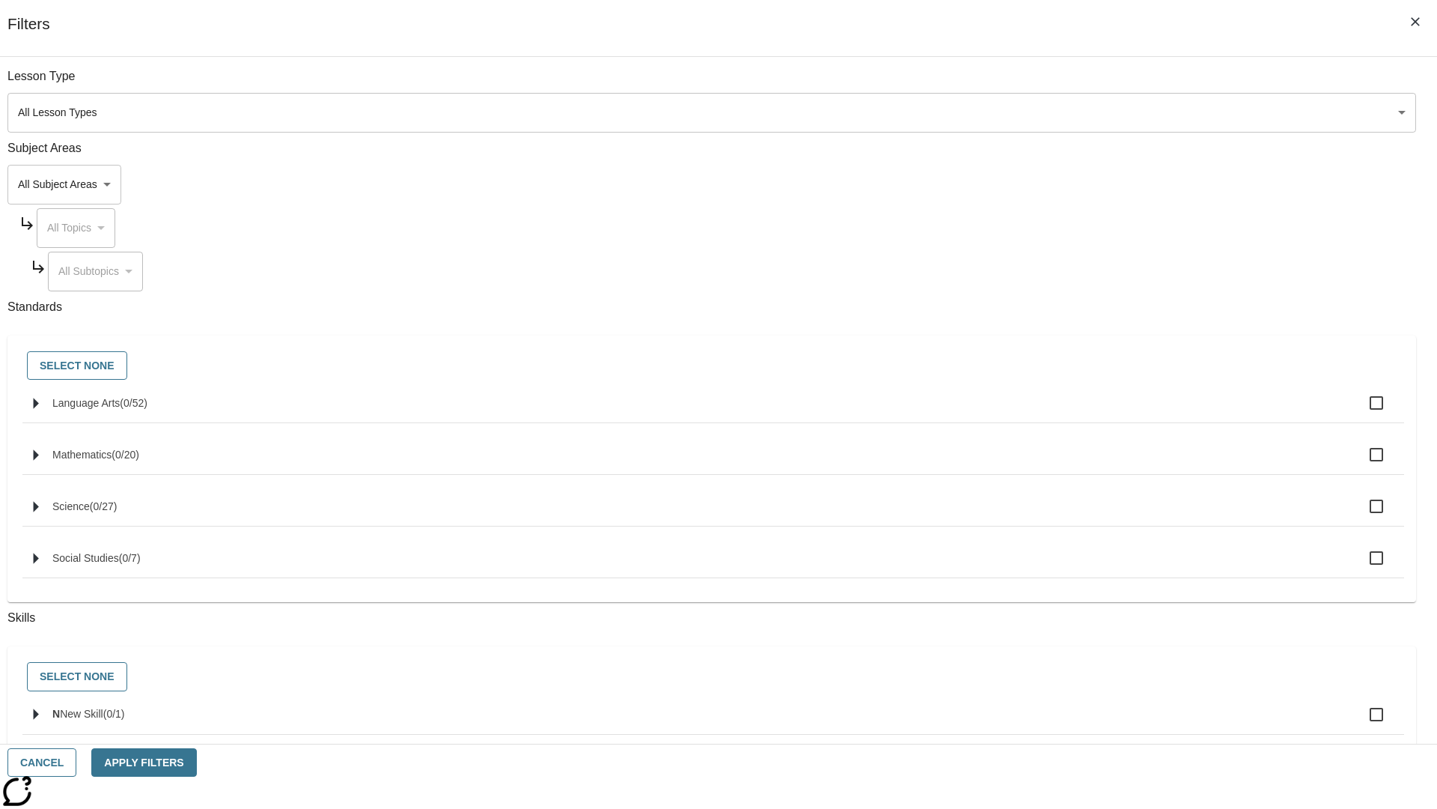
checkbox input "true"
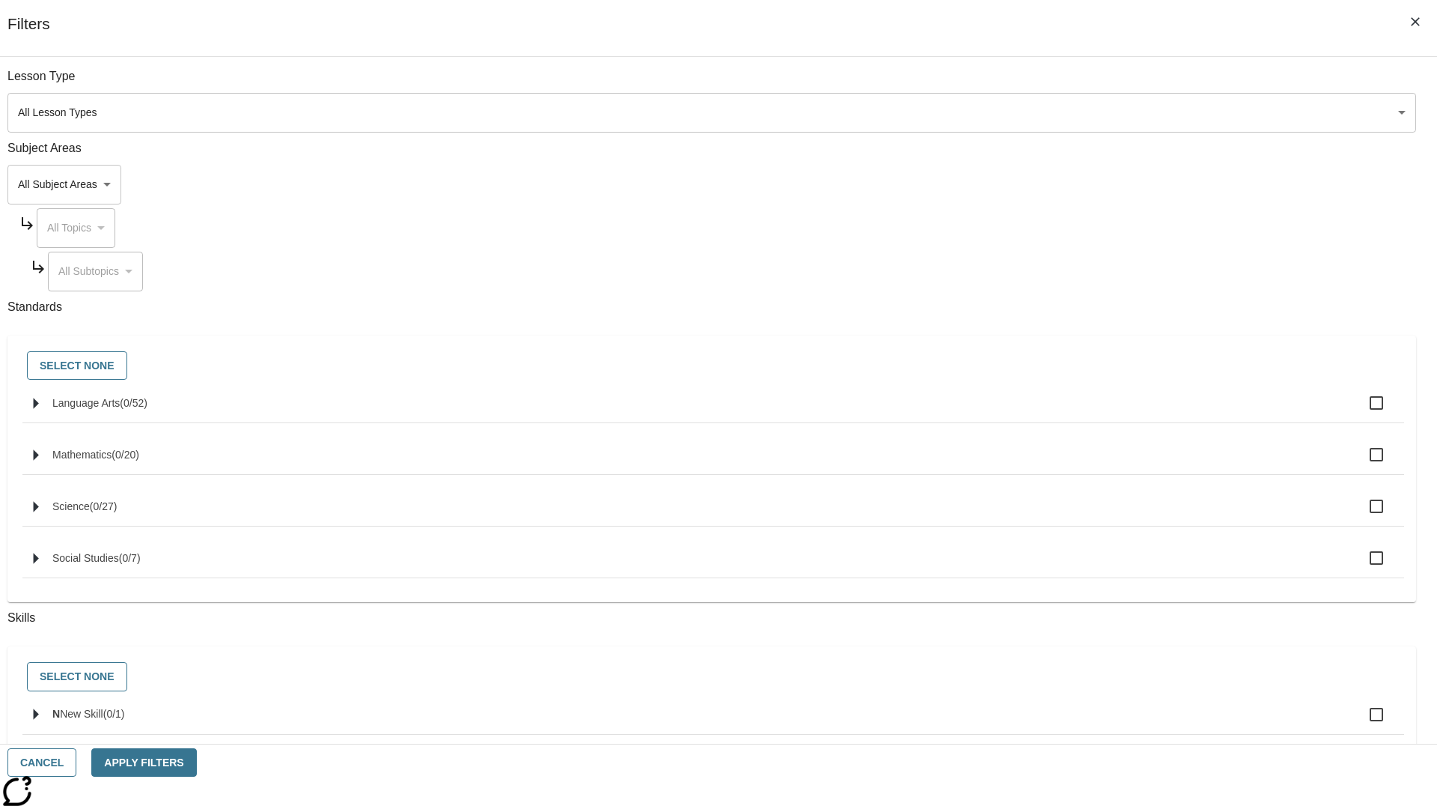
checkbox input "true"
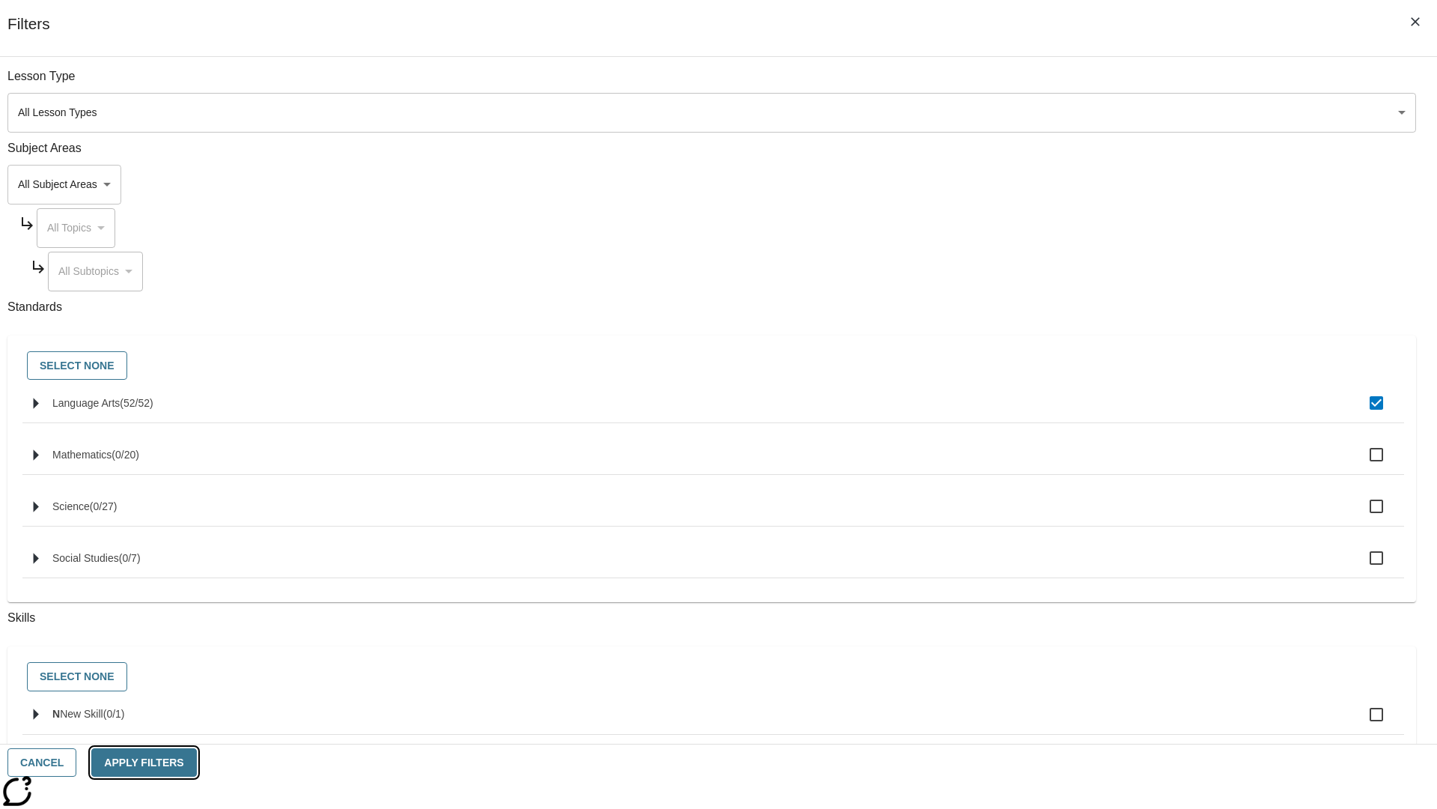
click at [196, 762] on button "Apply Filters" at bounding box center [143, 762] width 105 height 29
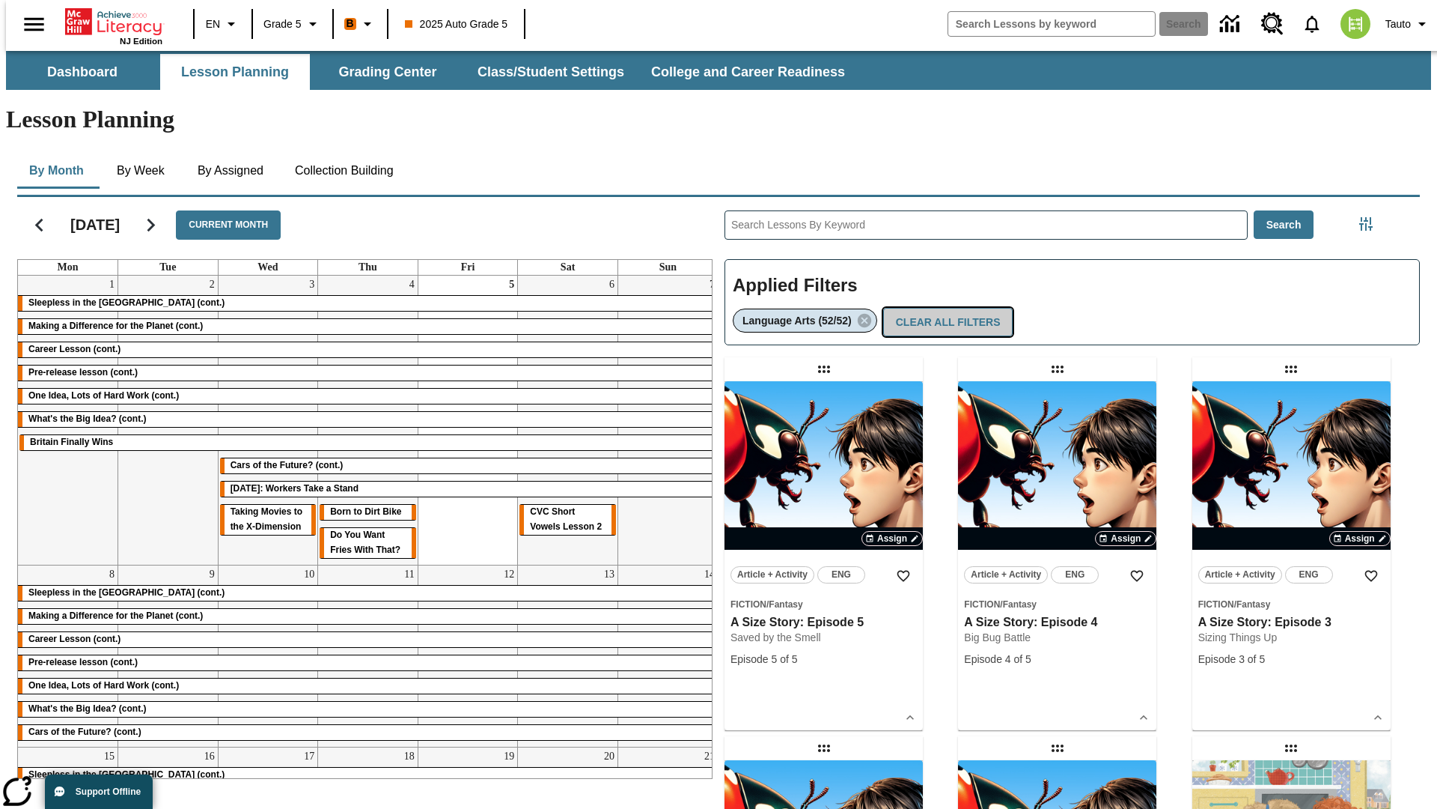
click at [945, 308] on button "Clear All Filters" at bounding box center [948, 322] width 130 height 29
click at [1371, 217] on icon "Filters Side menu" at bounding box center [1366, 223] width 13 height 13
